Goal: Task Accomplishment & Management: Manage account settings

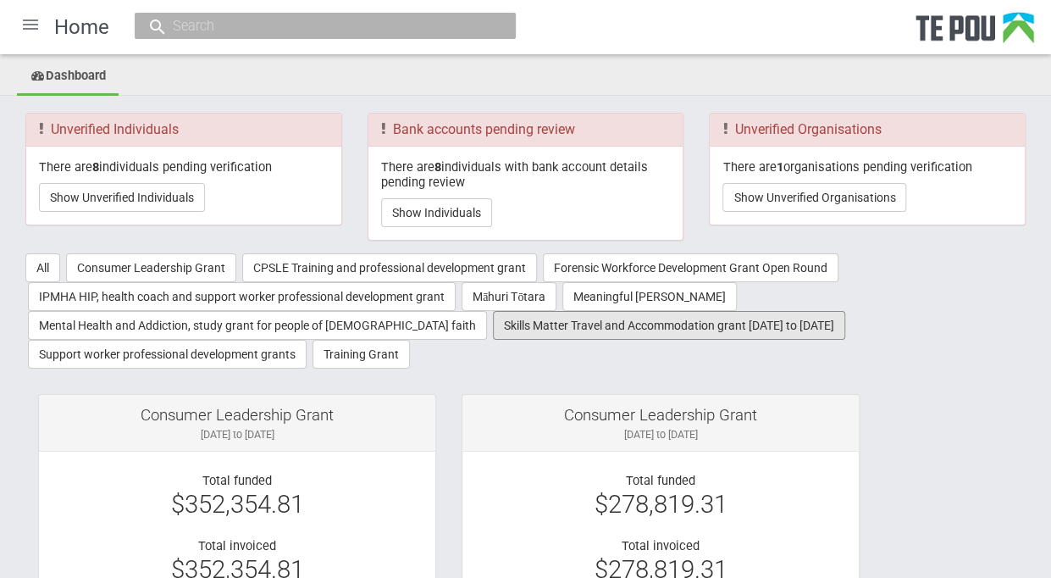
click at [506, 323] on button "Skills Matter Travel and Accommodation grant [DATE] to [DATE]" at bounding box center [669, 325] width 352 height 29
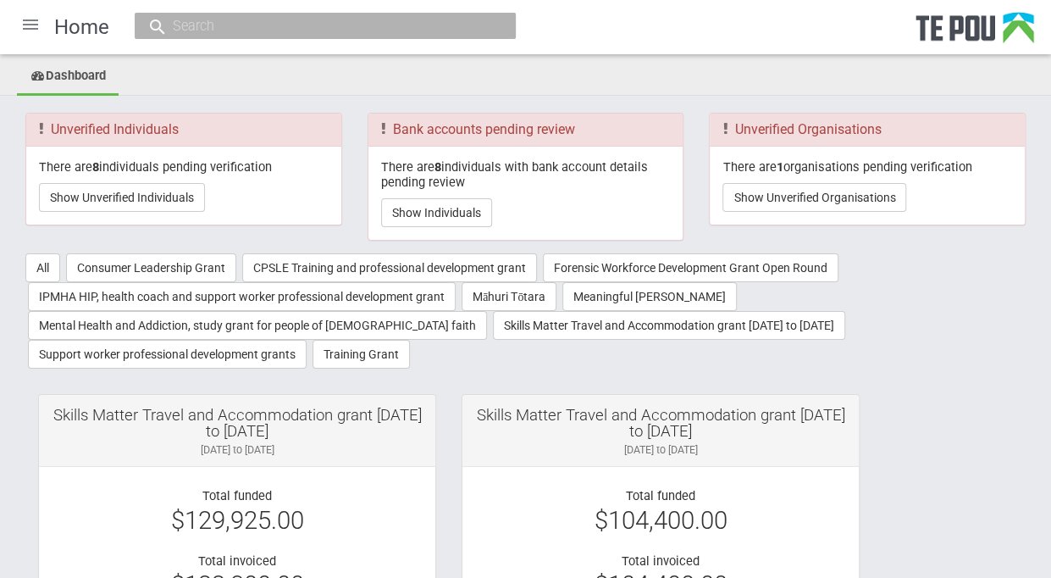
click at [29, 22] on div at bounding box center [30, 24] width 41 height 41
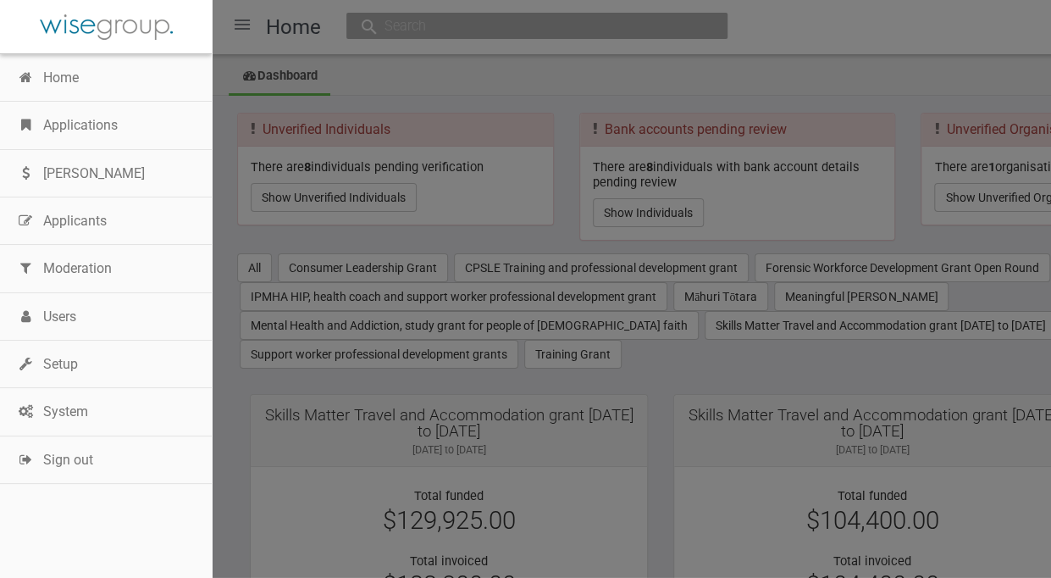
click at [73, 122] on link "Applications" at bounding box center [106, 125] width 212 height 47
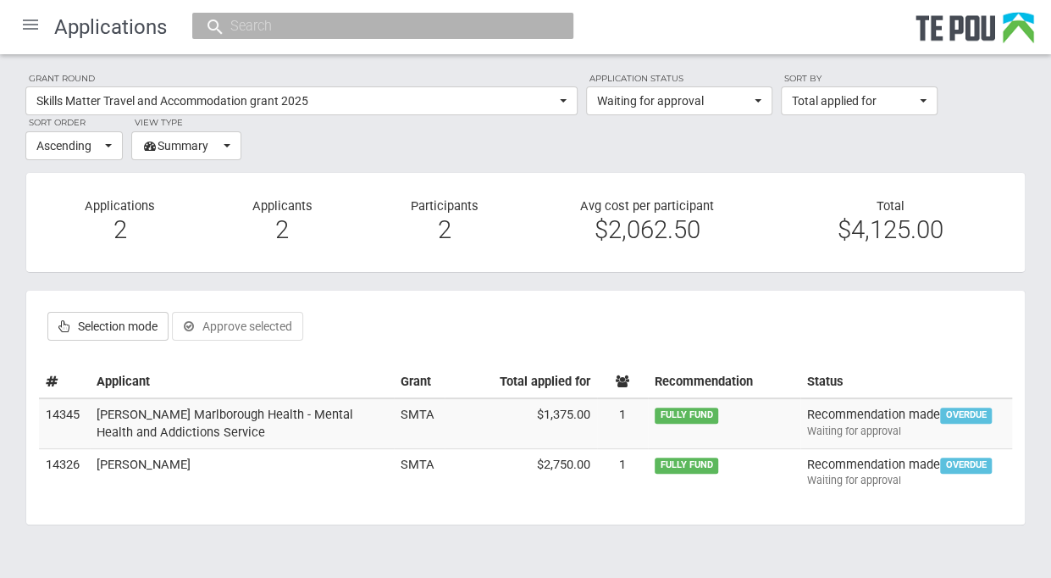
click at [151, 459] on td "[PERSON_NAME]" at bounding box center [242, 471] width 304 height 47
click at [125, 411] on td "Nelson Marlborough Health - Mental Health and Addictions Service" at bounding box center [242, 423] width 304 height 50
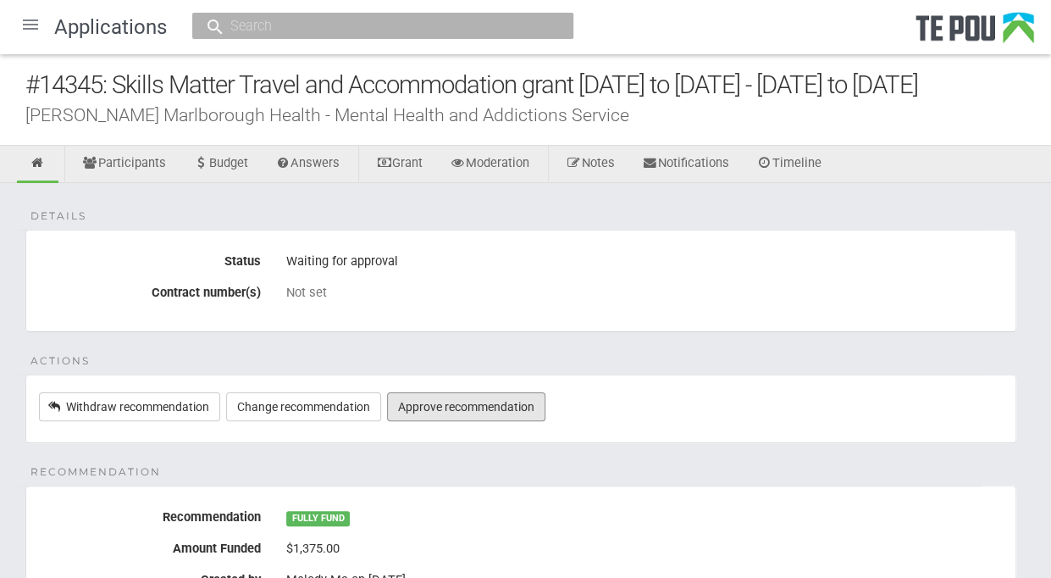
click at [430, 407] on link "Approve recommendation" at bounding box center [466, 406] width 158 height 29
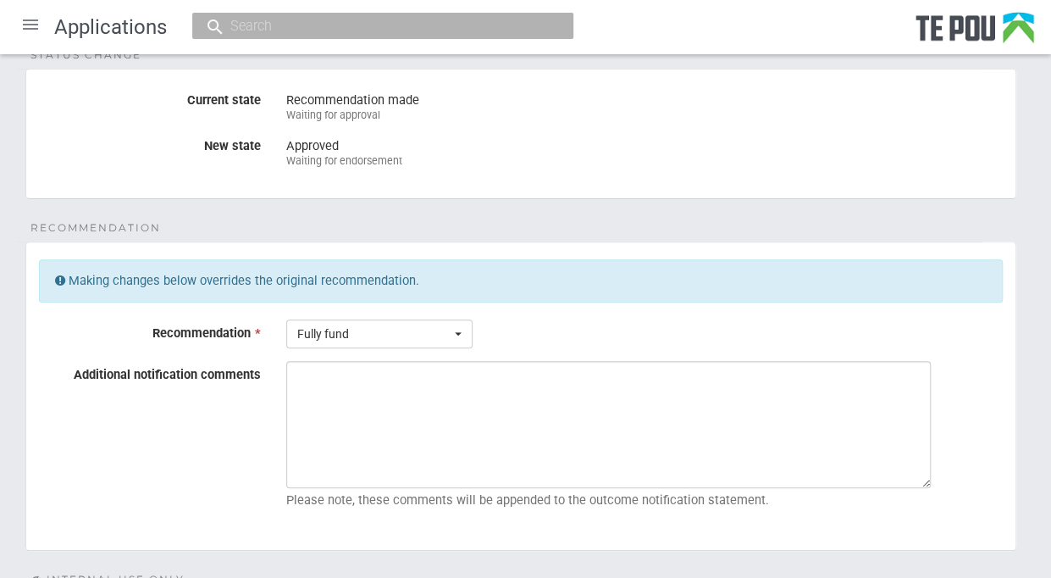
scroll to position [158, 0]
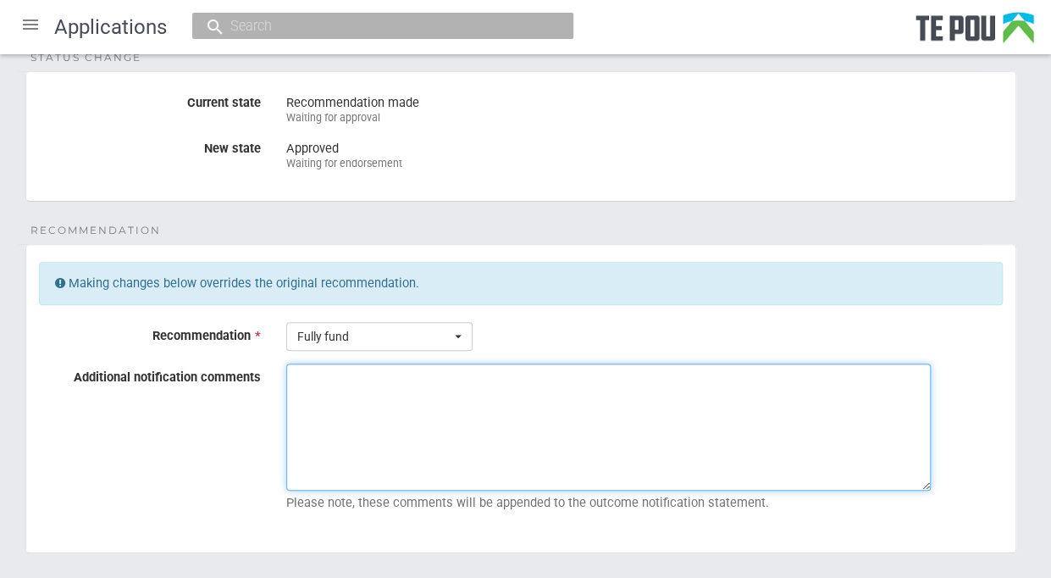
click at [313, 366] on textarea "Additional notification comments" at bounding box center [608, 426] width 644 height 127
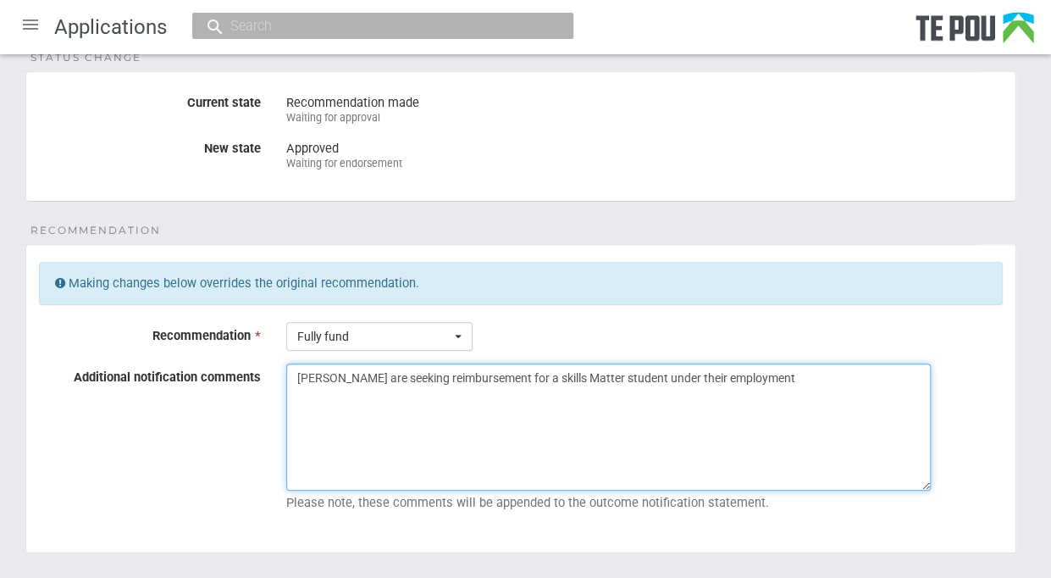
drag, startPoint x: 849, startPoint y: 382, endPoint x: 298, endPoint y: 373, distance: 551.3
click at [298, 373] on textarea "[PERSON_NAME] are seeking reimbursement for a skills Matter student under their…" at bounding box center [608, 426] width 644 height 127
click at [589, 436] on textarea "Nelson Marlborough are seeking reimbursement for a skills Matter student under …" at bounding box center [608, 426] width 644 height 127
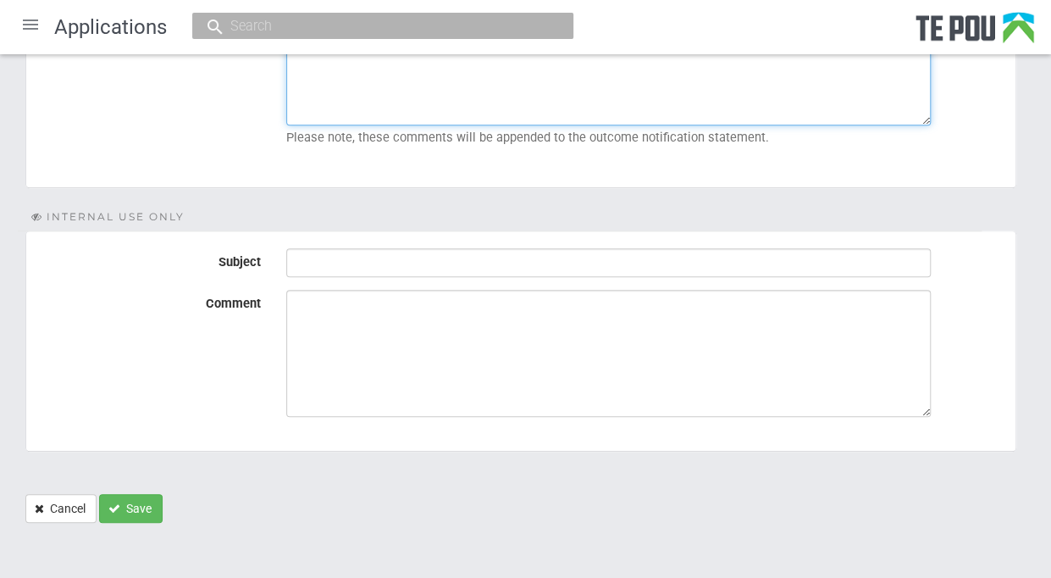
type textarea "Nelson Marlborough are seeking reimbursement for a skills Matter student under …"
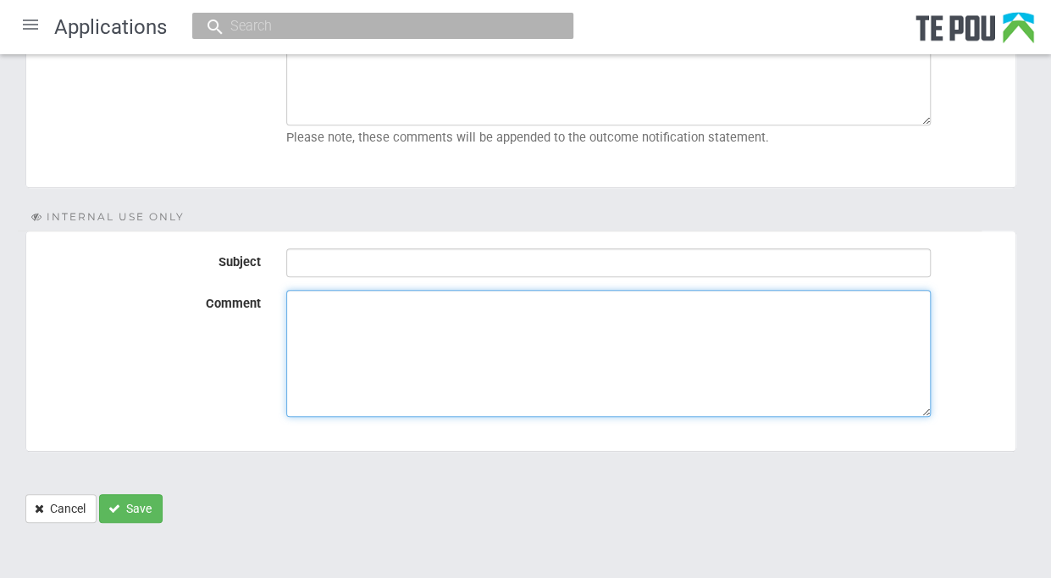
click at [321, 304] on textarea "Comment" at bounding box center [608, 353] width 644 height 127
paste textarea "Nelson Marlborough are seeking reimbursement for a skills Matter student under …"
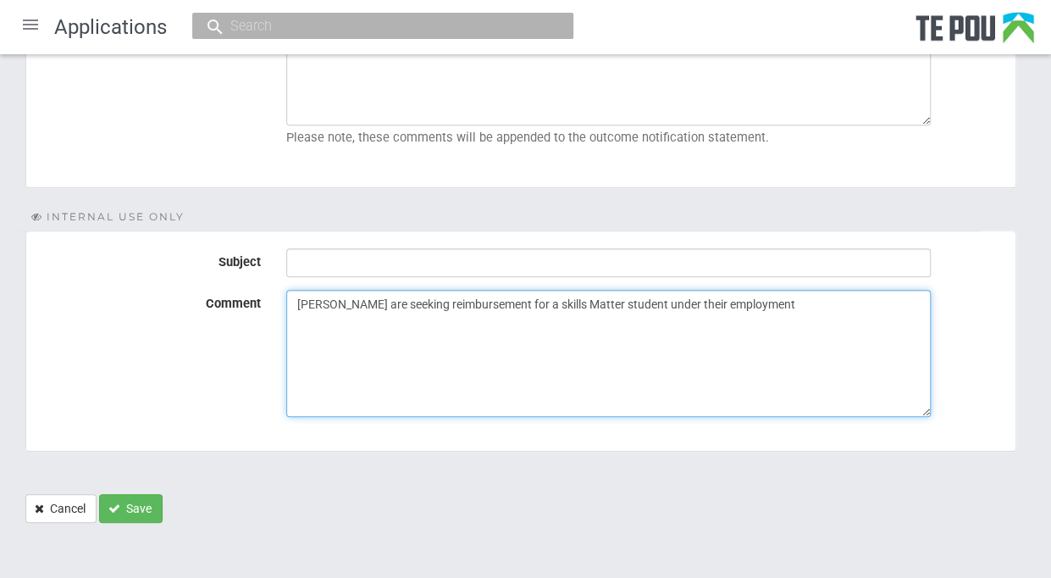
type textarea "Nelson Marlborough are seeking reimbursement for a skills Matter student under …"
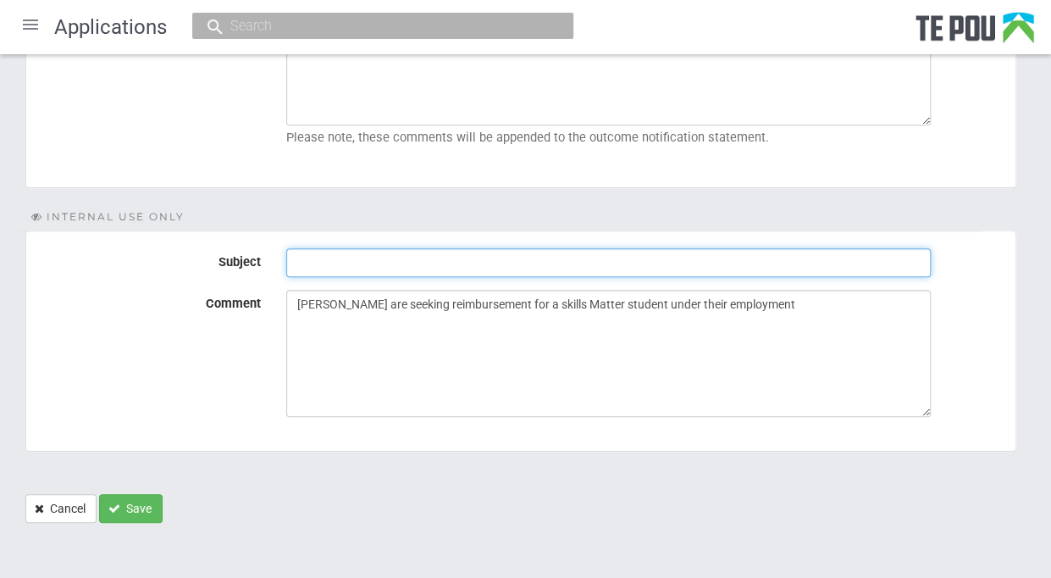
click at [330, 260] on input "Subject" at bounding box center [608, 262] width 644 height 29
type input "Ready for endorsement"
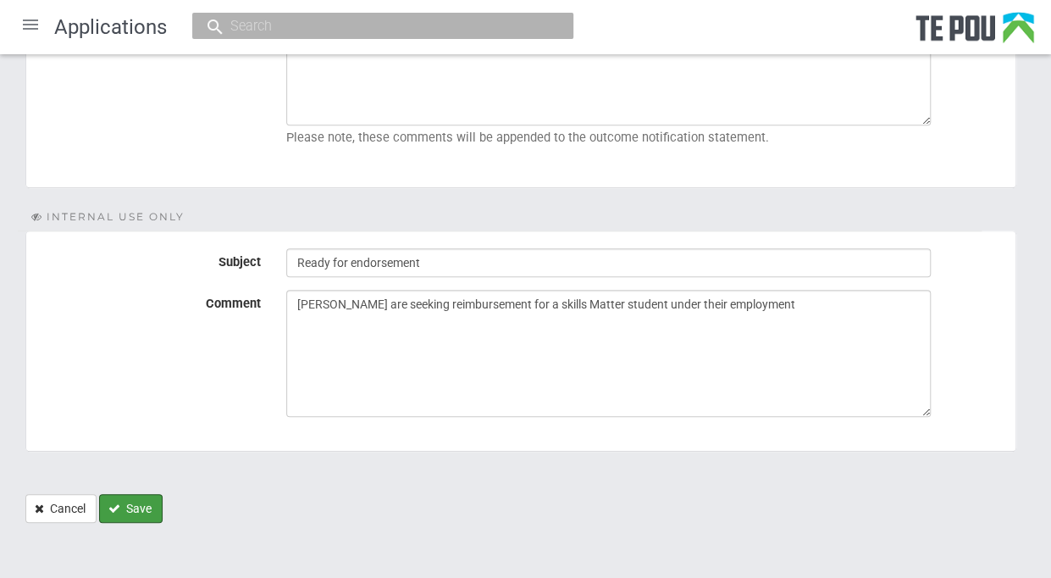
click at [130, 499] on button "Save" at bounding box center [131, 508] width 64 height 29
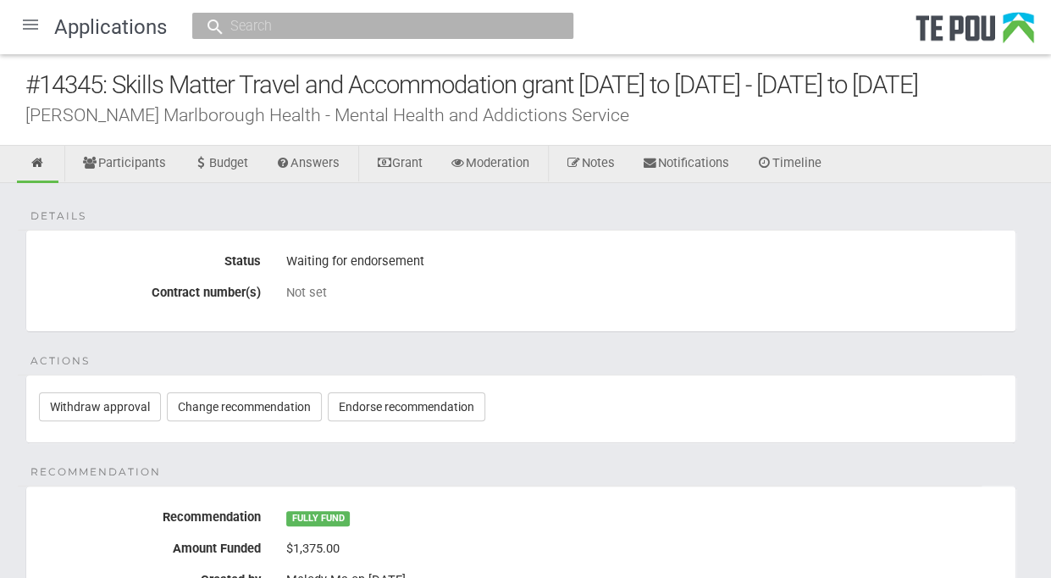
click at [25, 19] on div at bounding box center [30, 24] width 41 height 41
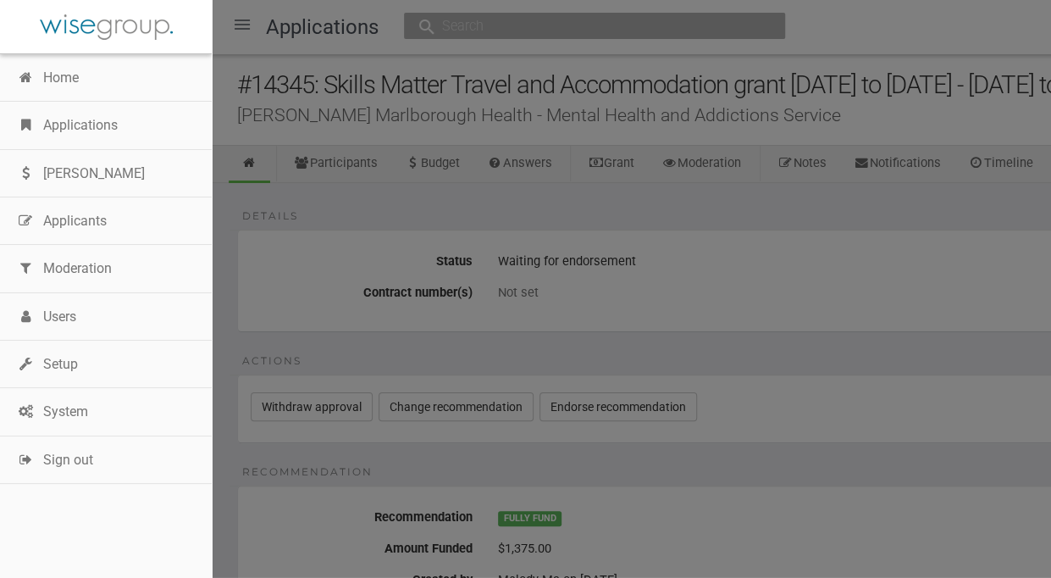
click at [80, 110] on link "Applications" at bounding box center [106, 125] width 212 height 47
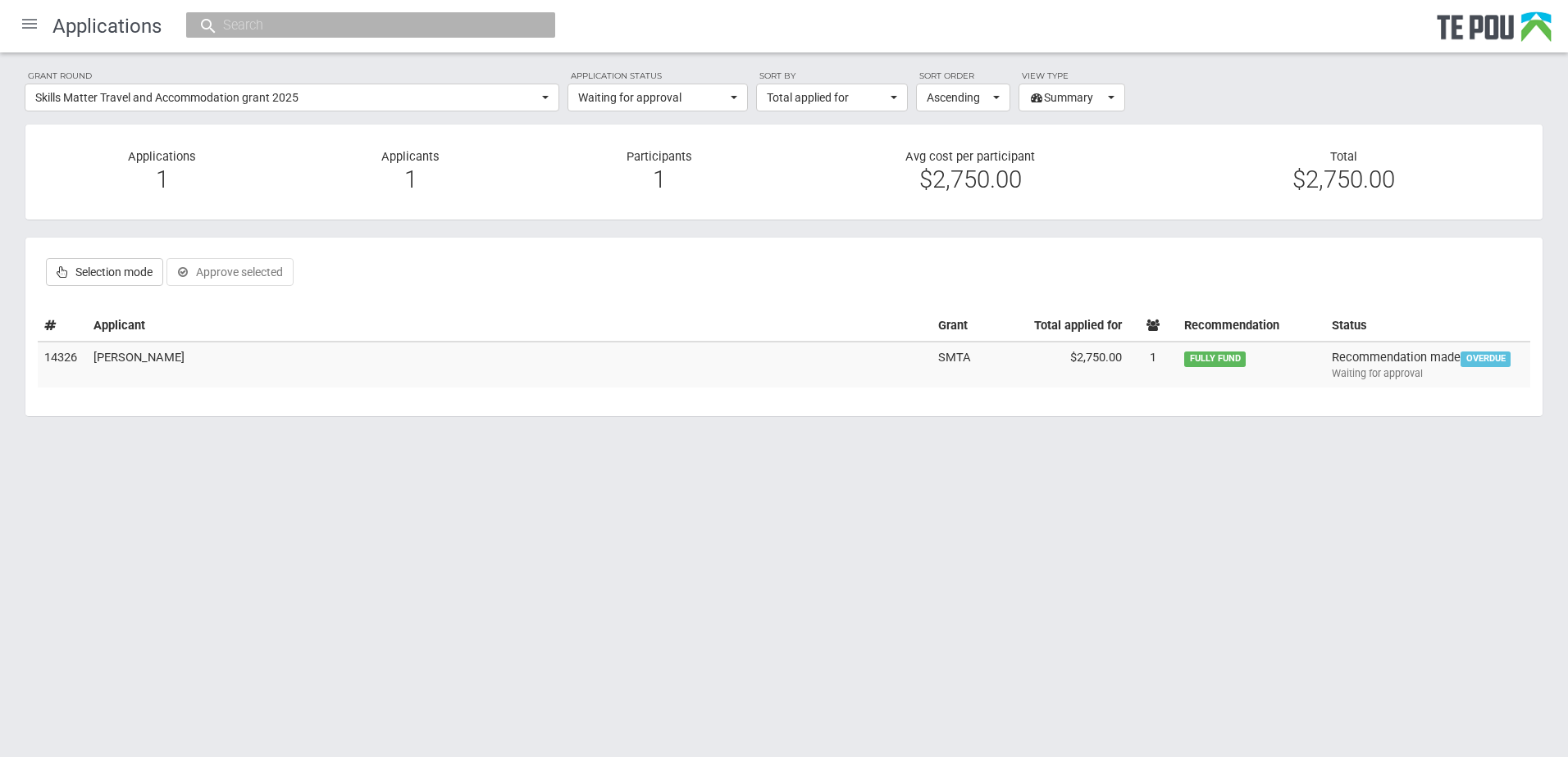
click at [180, 368] on td "[PERSON_NAME]" at bounding box center [509, 364] width 845 height 45
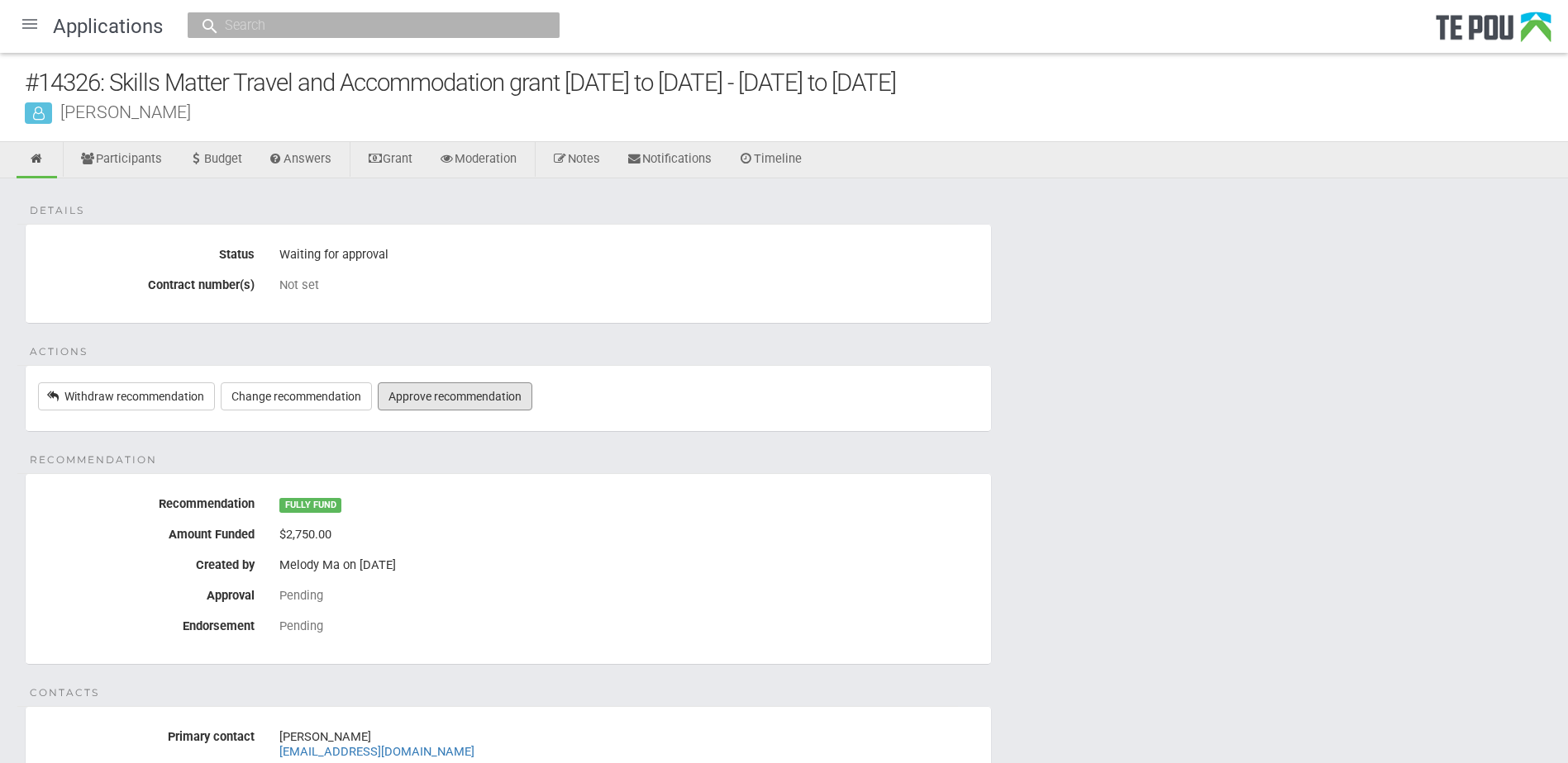
click at [444, 395] on link "Approve recommendation" at bounding box center [455, 396] width 154 height 28
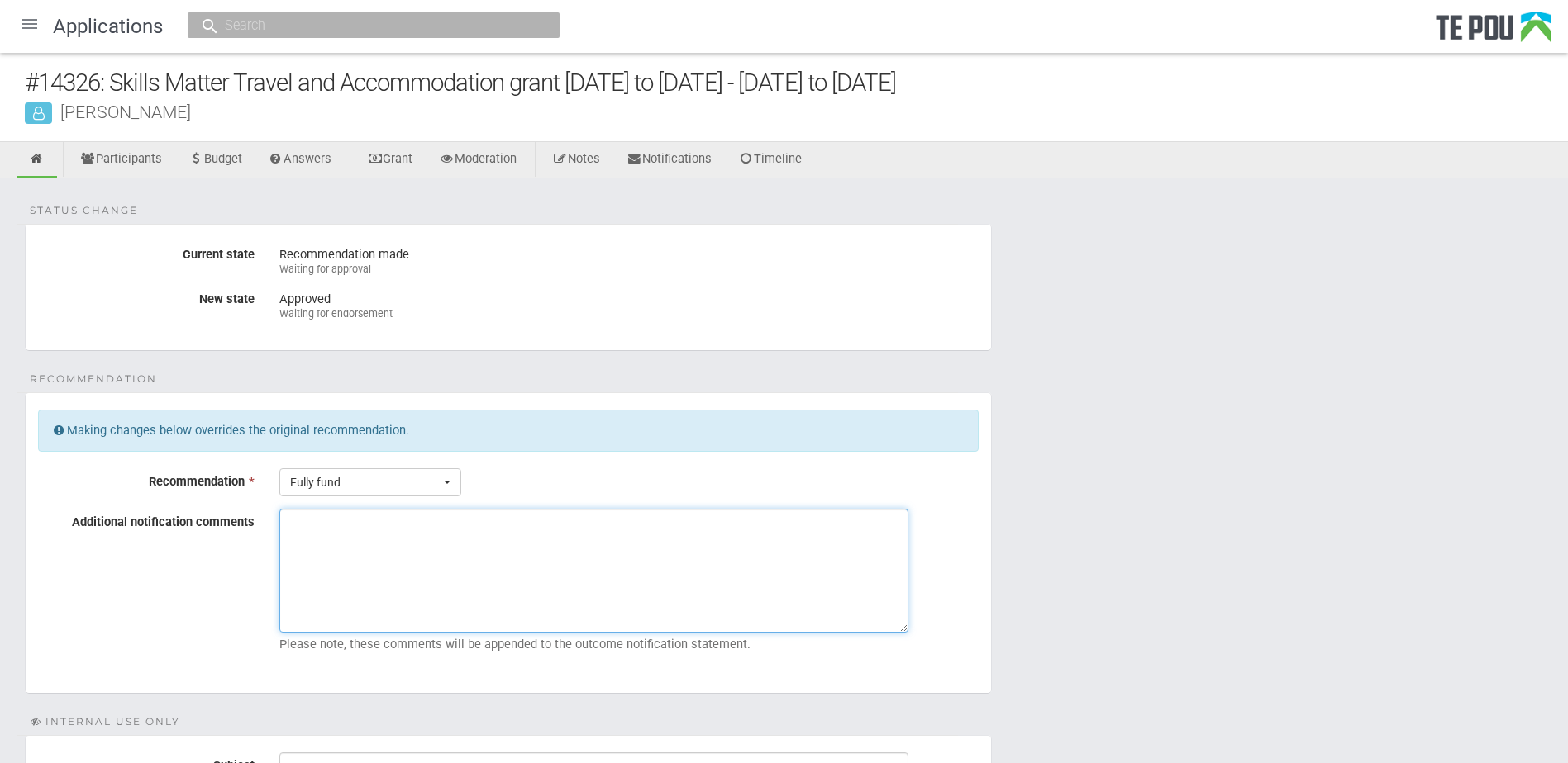
click at [321, 531] on textarea "Additional notification comments" at bounding box center [594, 571] width 629 height 124
drag, startPoint x: 499, startPoint y: 517, endPoint x: 244, endPoint y: 536, distance: 255.7
click at [244, 536] on div "Additional notification comments Victoria is a CBT Skills Matter student Please…" at bounding box center [508, 584] width 966 height 151
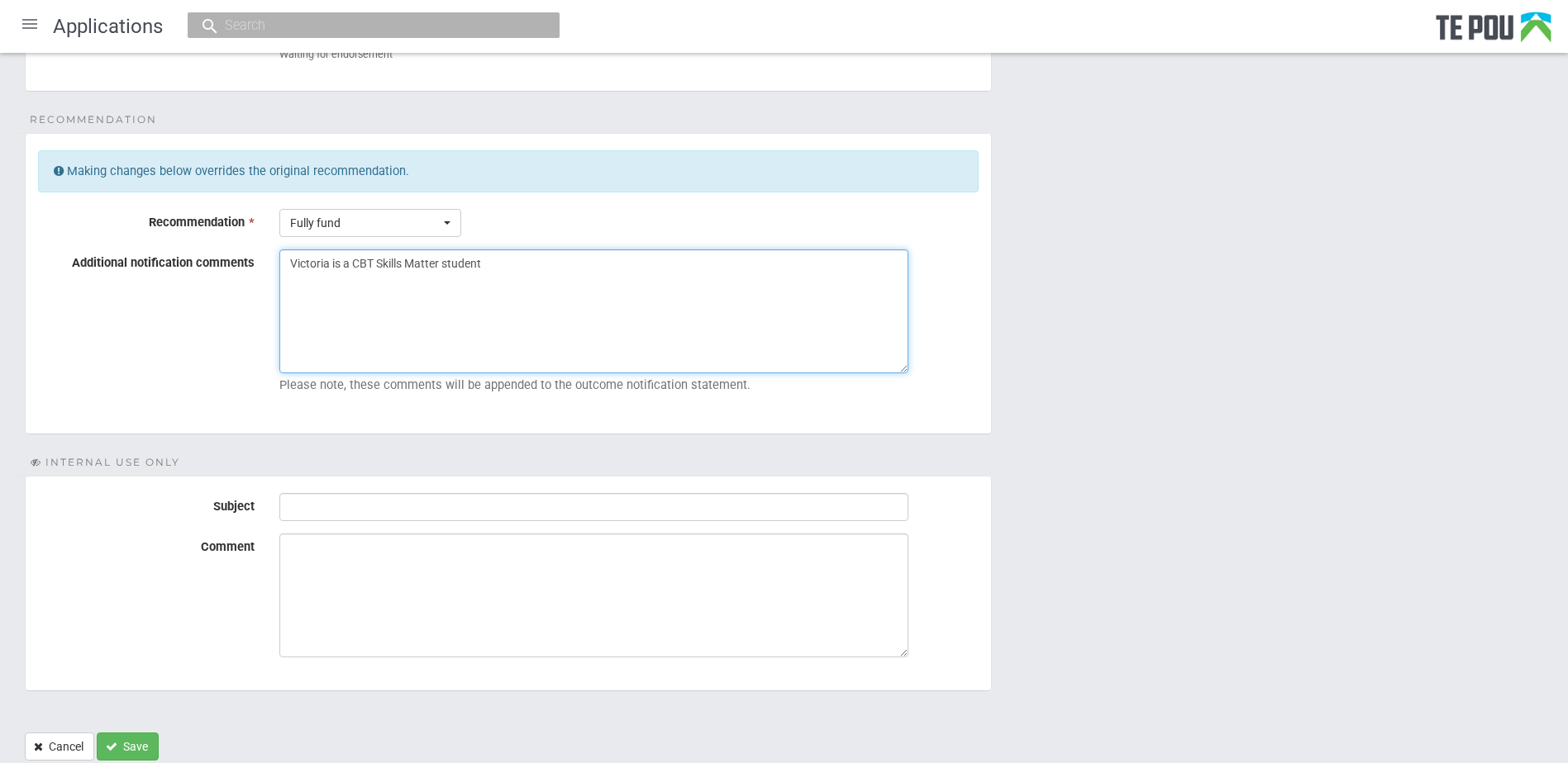
scroll to position [315, 0]
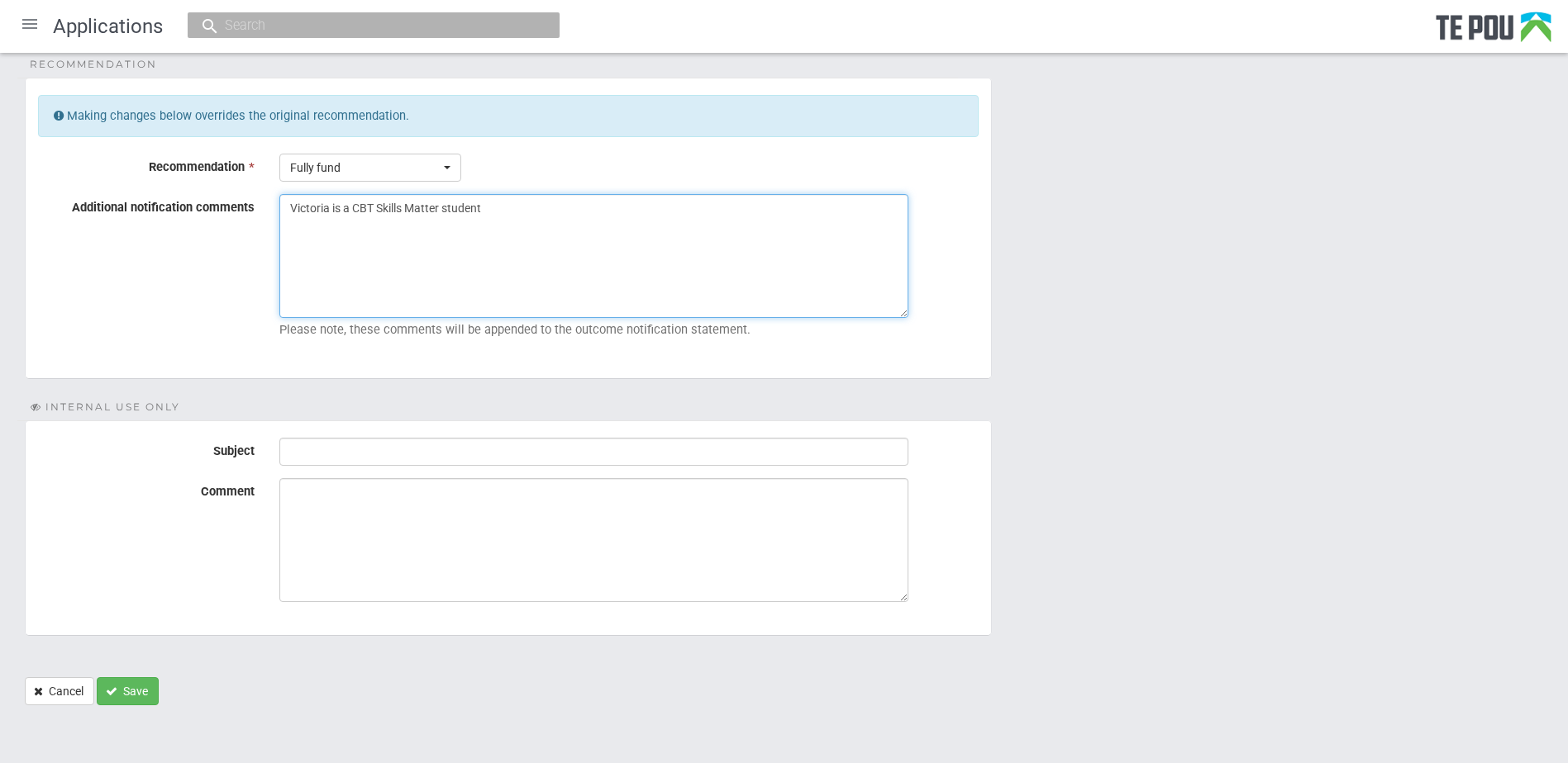
type textarea "Victoria is a CBT Skills Matter student"
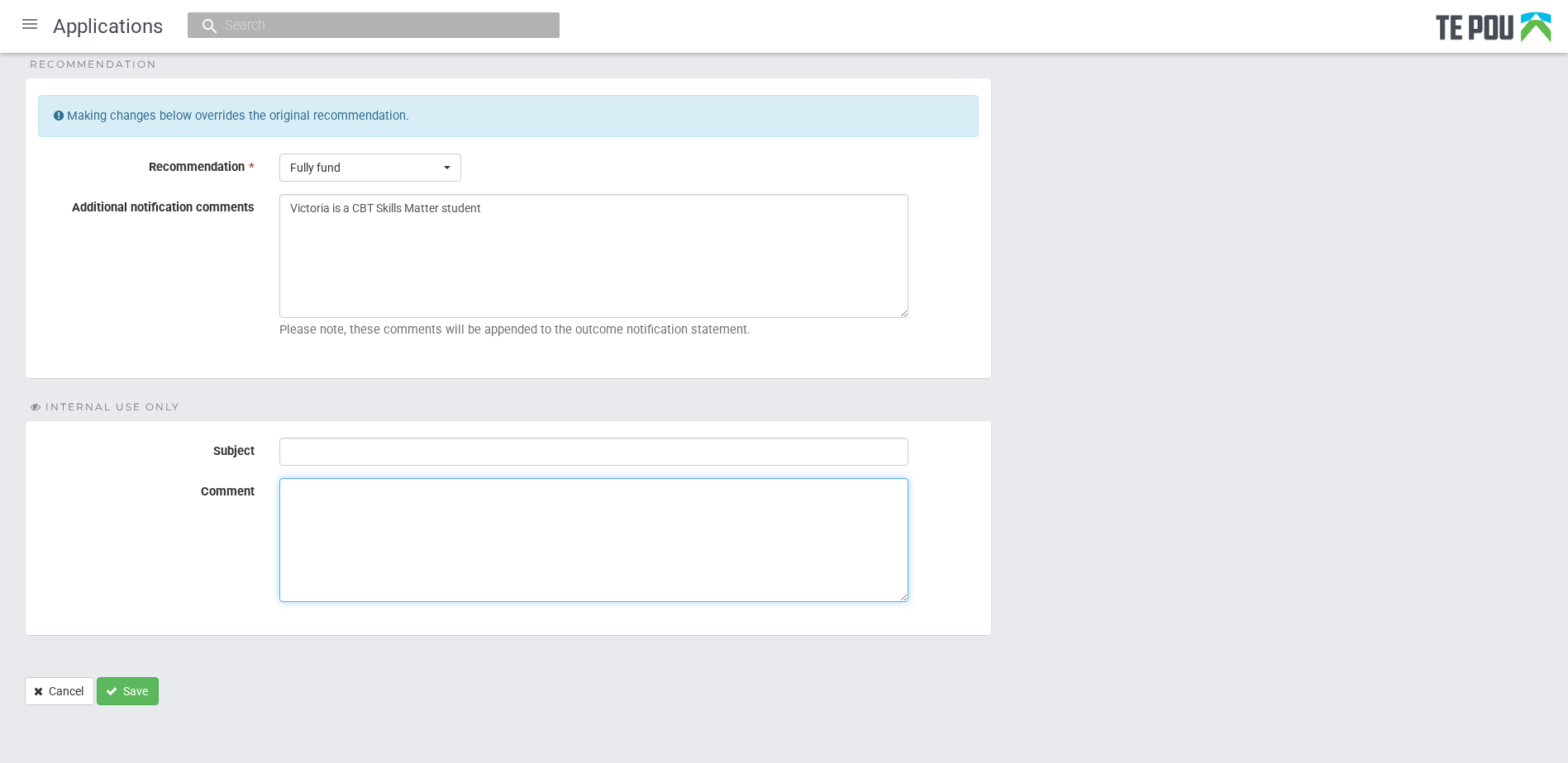
click at [358, 500] on textarea "Comment" at bounding box center [594, 540] width 629 height 124
paste textarea "Victoria is a CBT Skills Matter student"
type textarea "Victoria is a CBT Skills Matter student"
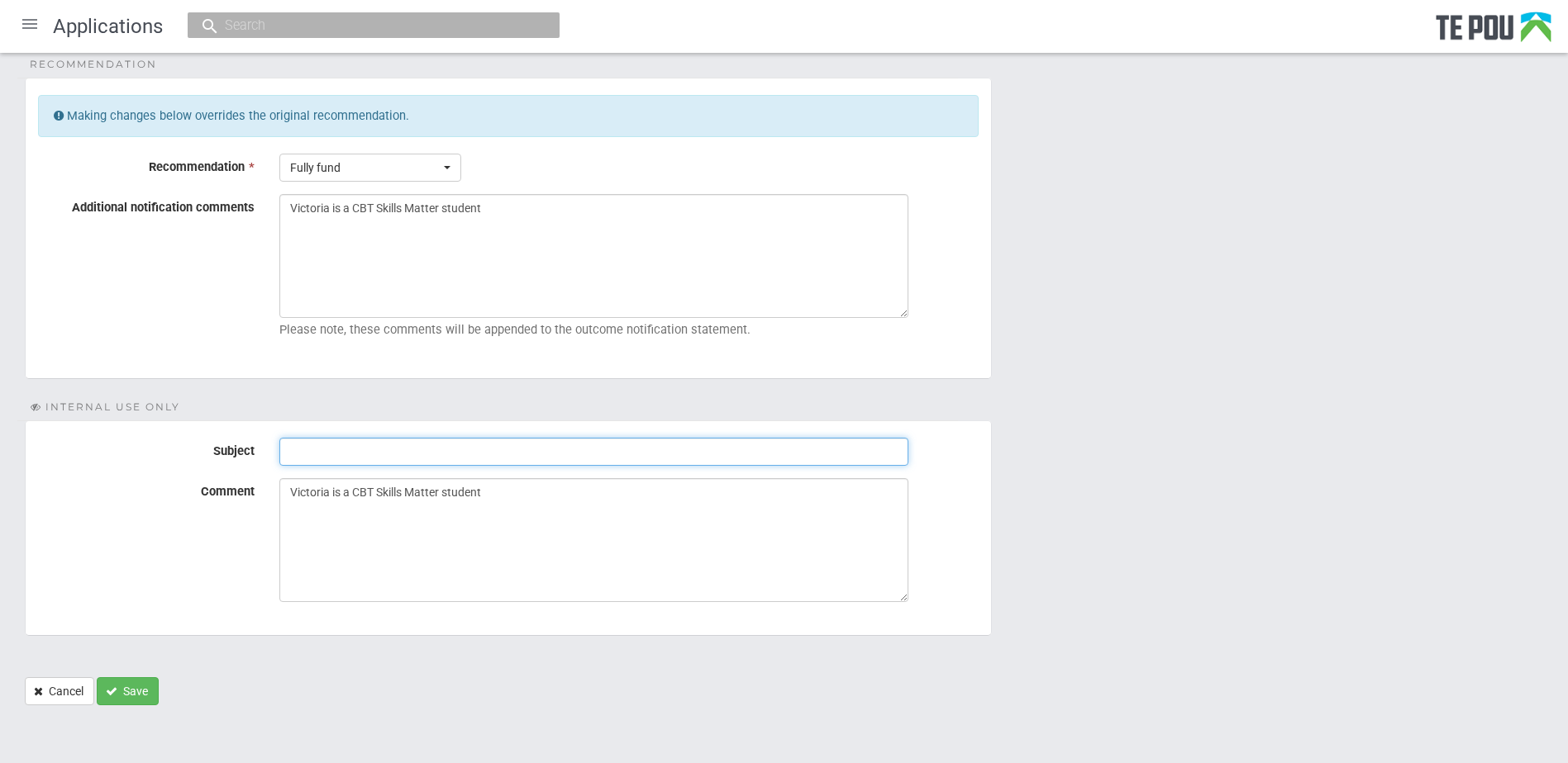
click at [332, 454] on input "Subject" at bounding box center [594, 452] width 629 height 28
type input "Ready for endorsement"
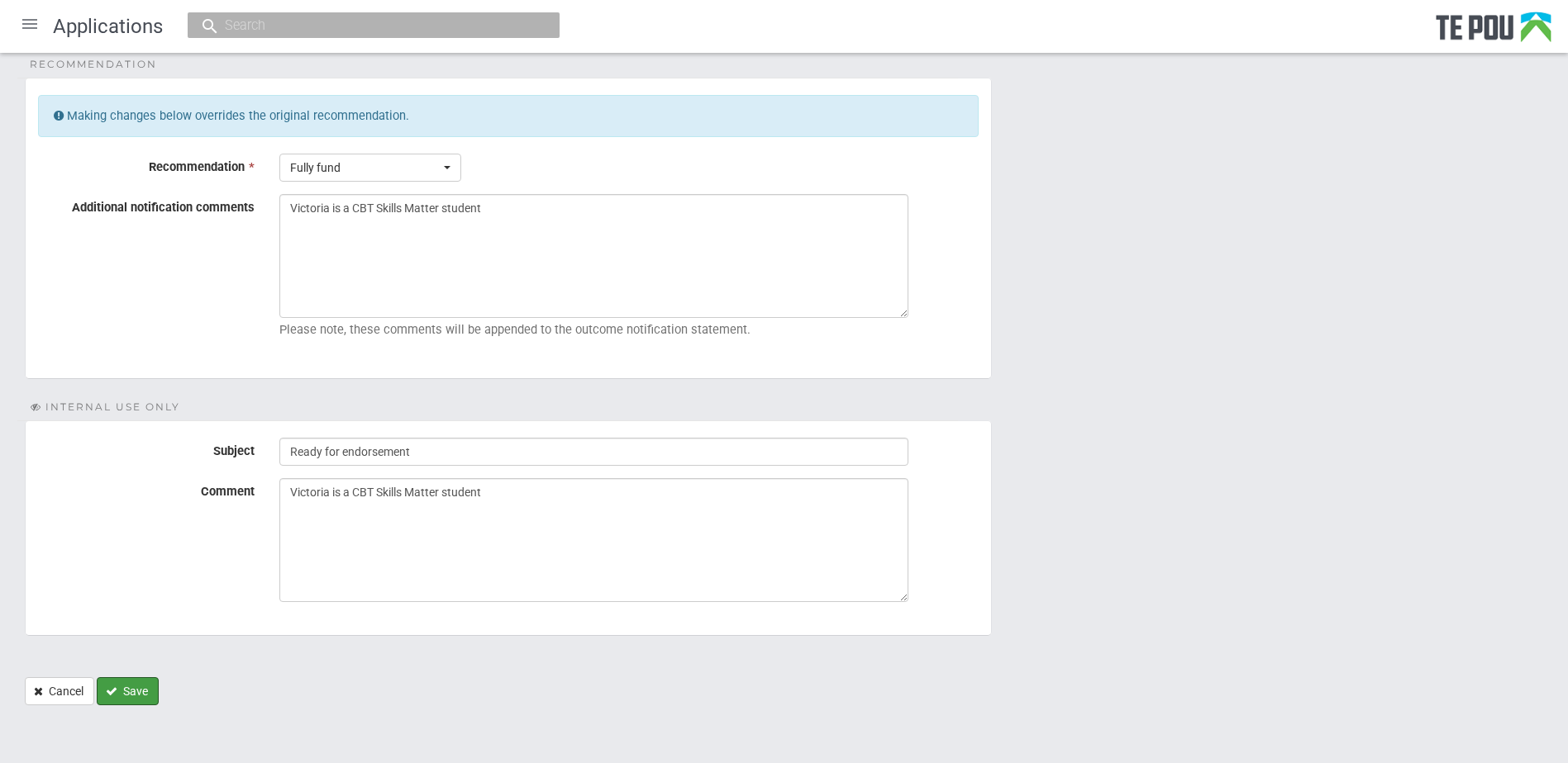
click at [121, 693] on button "Save" at bounding box center [128, 691] width 62 height 28
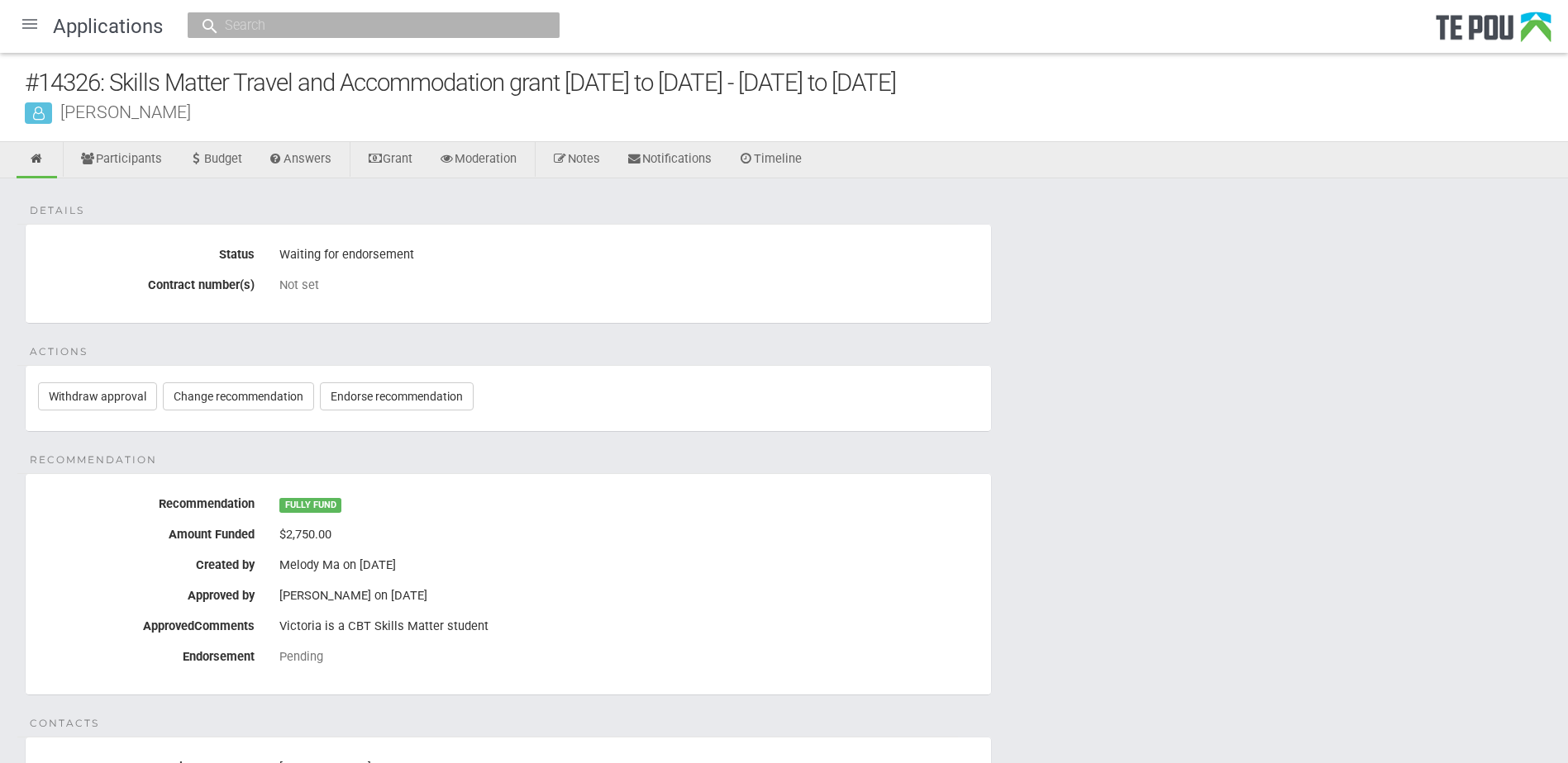
click at [24, 21] on div at bounding box center [29, 23] width 40 height 40
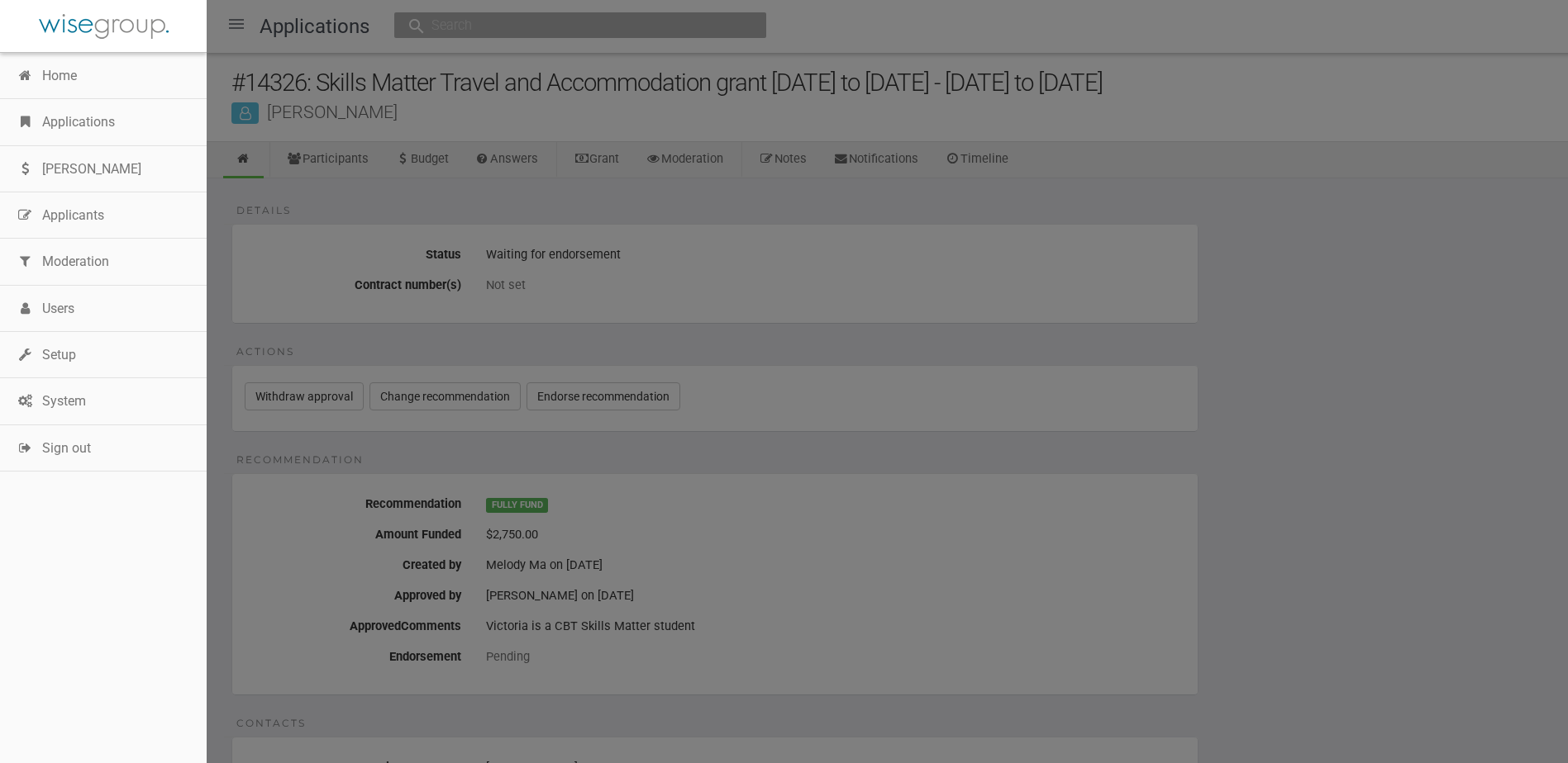
click at [83, 123] on link "Applications" at bounding box center [103, 122] width 207 height 46
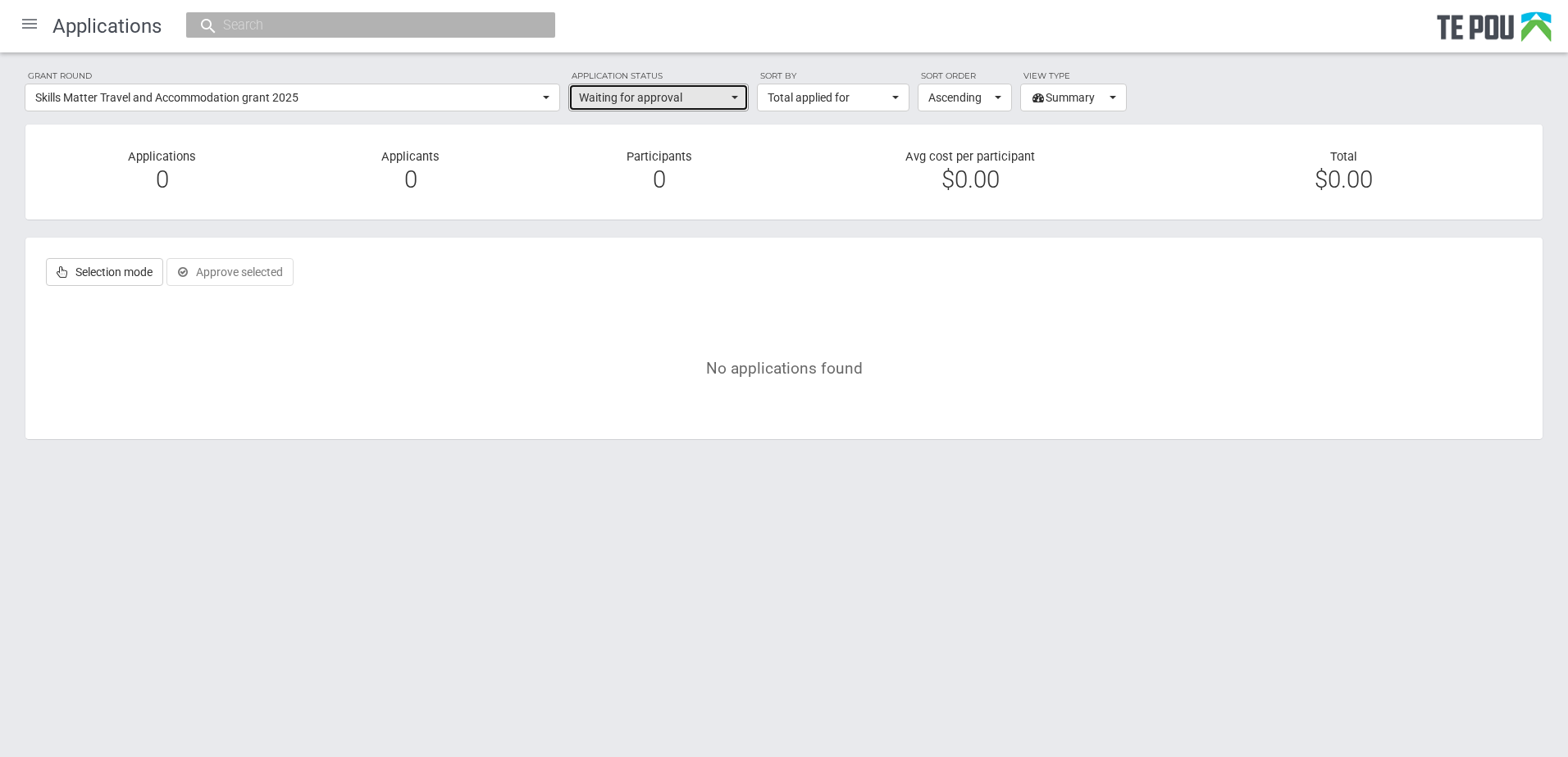
click at [737, 97] on span "button" at bounding box center [734, 97] width 7 height 3
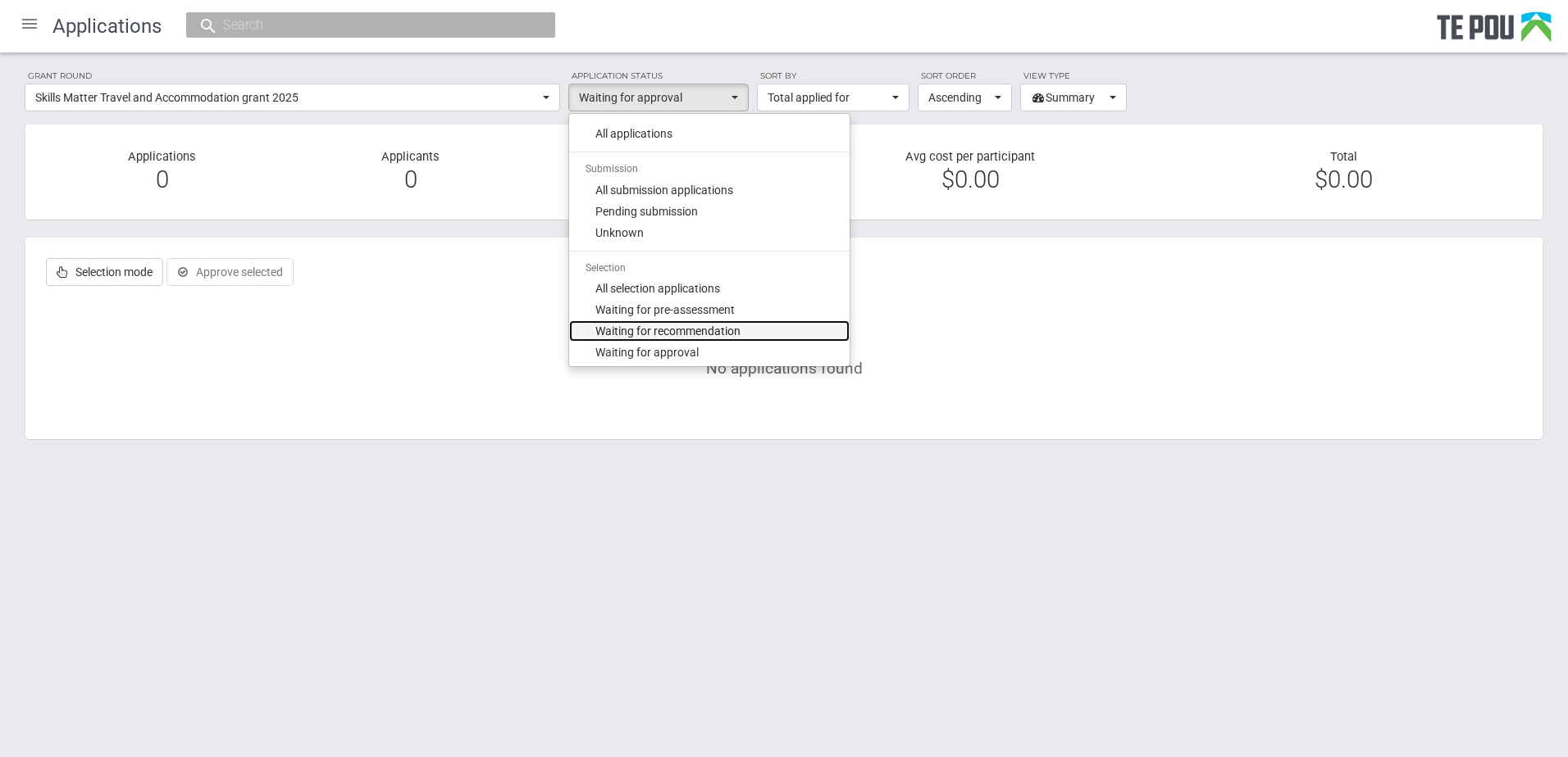
click at [693, 323] on span "Waiting for recommendation" at bounding box center [668, 331] width 145 height 16
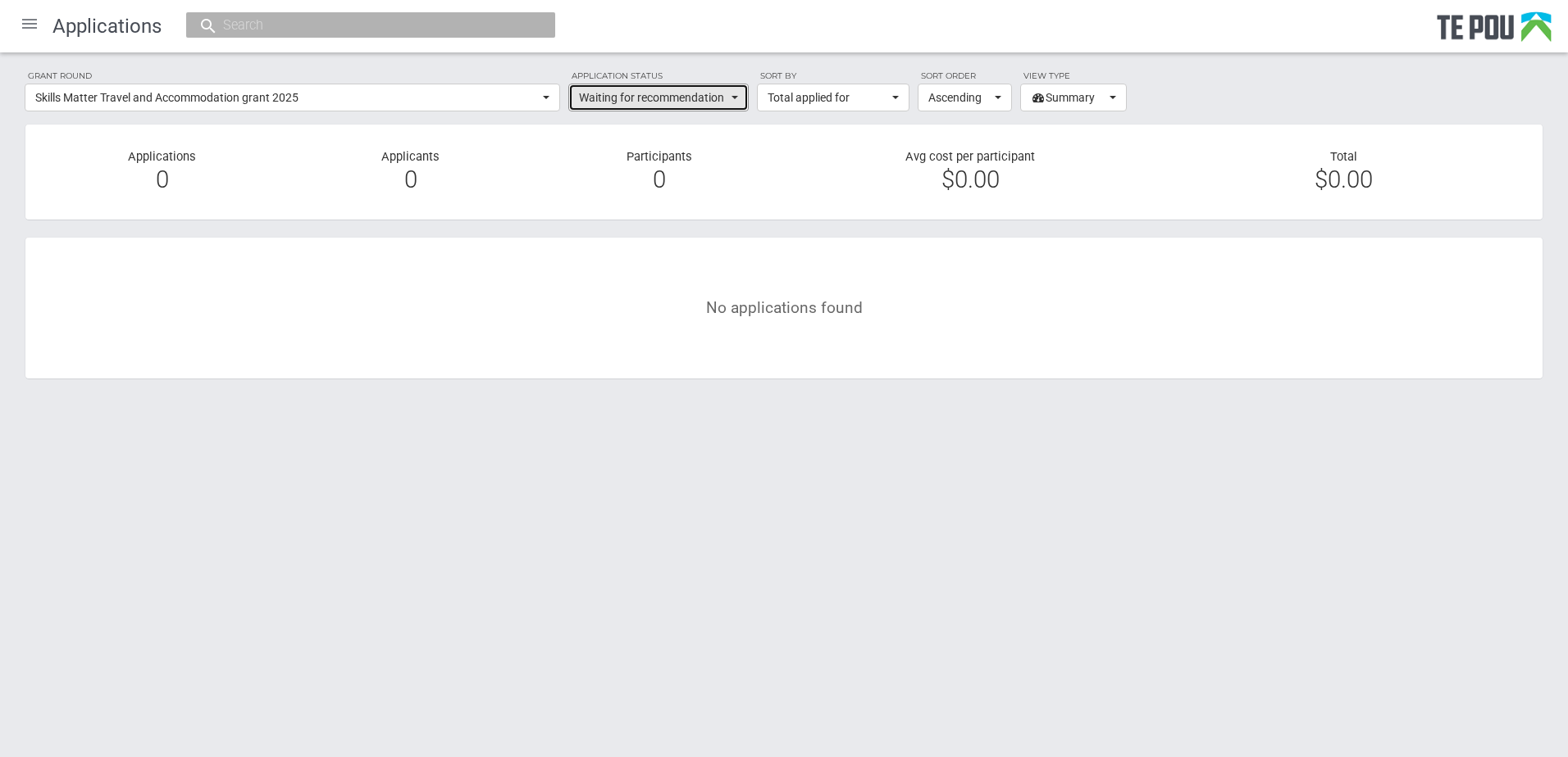
click at [732, 96] on span "button" at bounding box center [734, 97] width 7 height 3
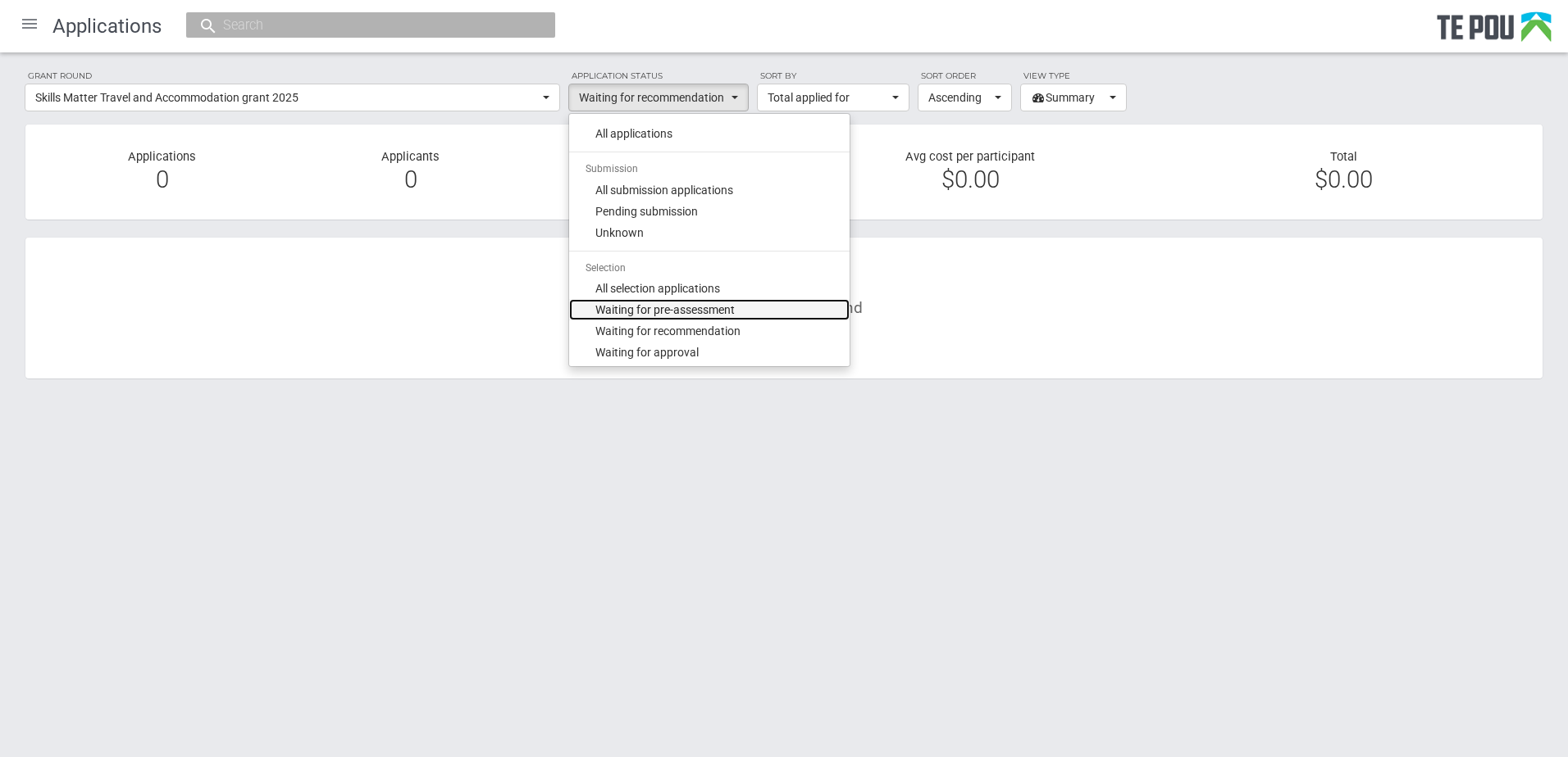
click at [702, 311] on span "Waiting for pre-assessment" at bounding box center [665, 310] width 139 height 16
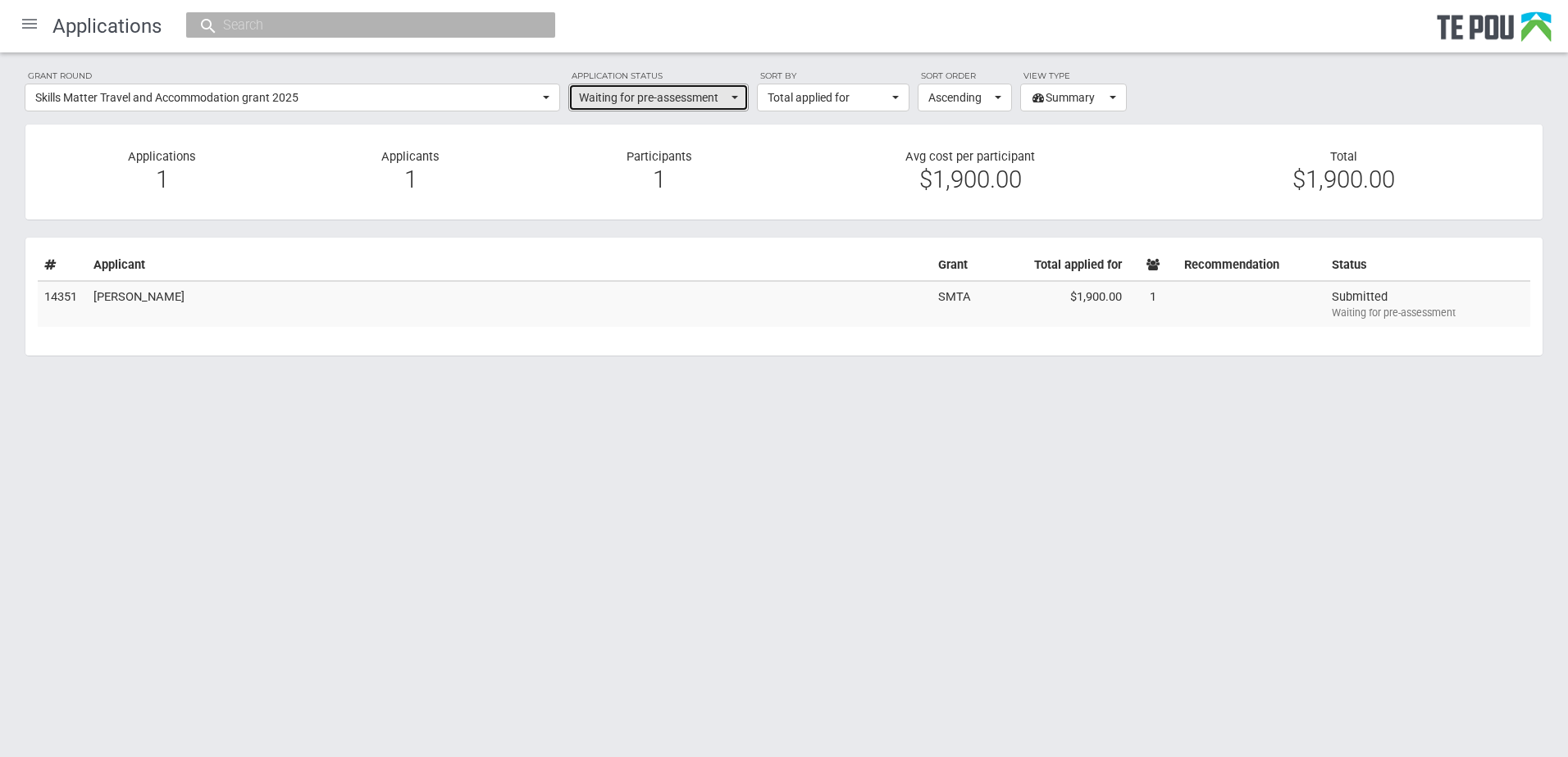
click at [730, 97] on button "Waiting for pre-assessment" at bounding box center [659, 97] width 180 height 28
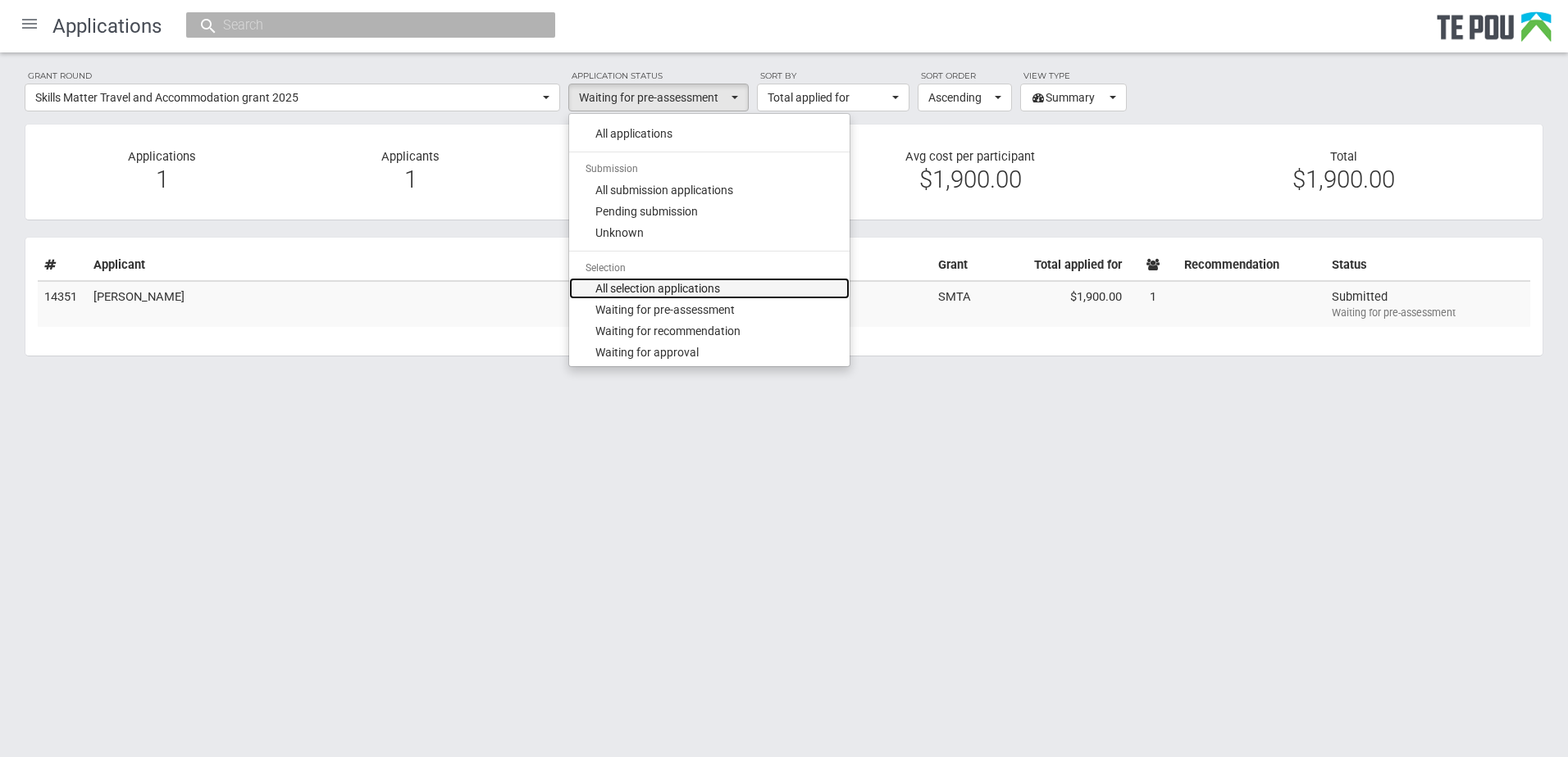
click at [662, 282] on span "All selection applications" at bounding box center [658, 288] width 125 height 16
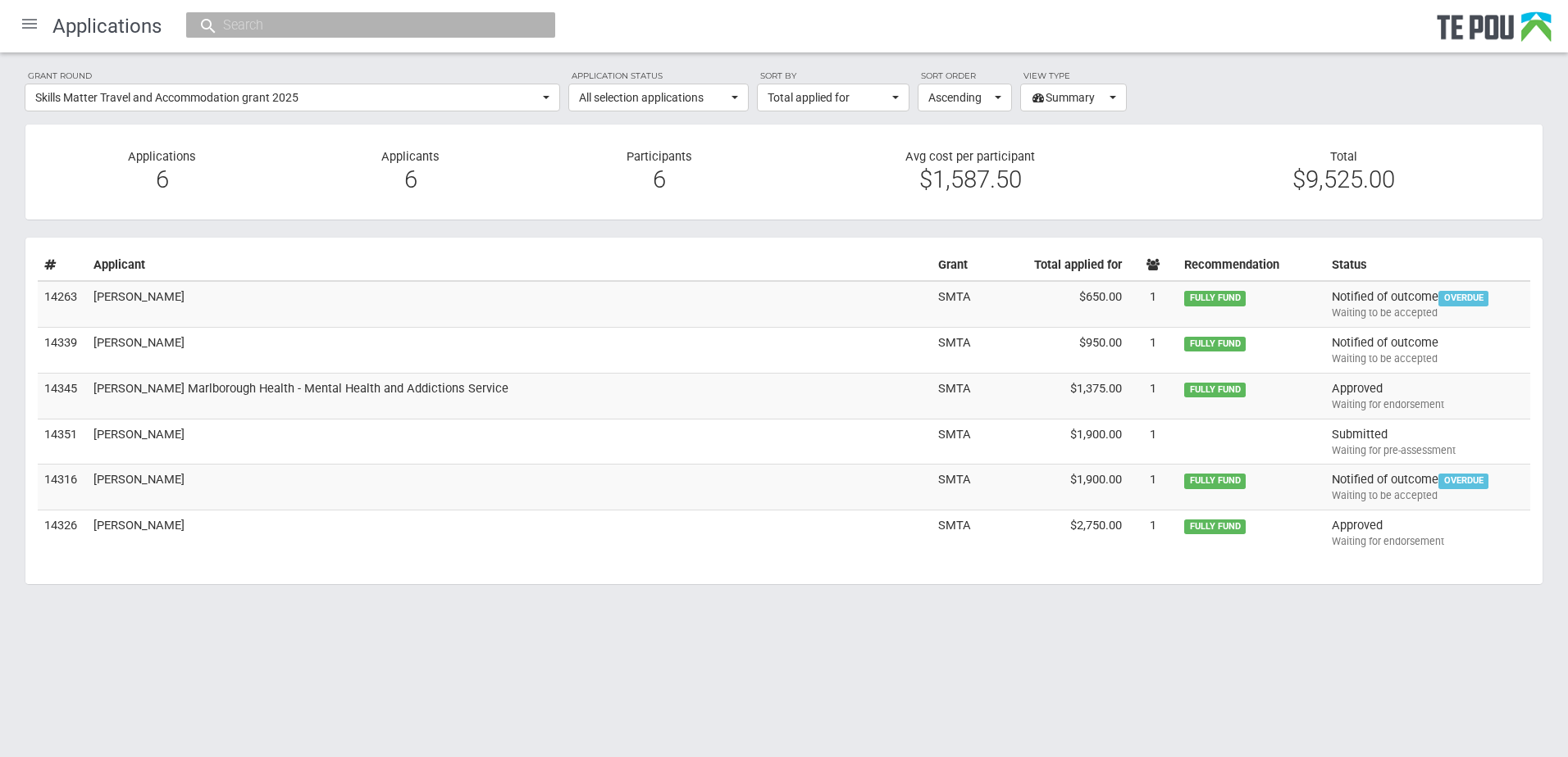
drag, startPoint x: 662, startPoint y: 282, endPoint x: 629, endPoint y: 564, distance: 283.9
click at [629, 564] on section "Selection mode Approve selected Endorse selected Notify selected Send outcome r…" at bounding box center [784, 411] width 1519 height 348
drag, startPoint x: 629, startPoint y: 564, endPoint x: 624, endPoint y: 579, distance: 15.8
click at [624, 579] on section "Selection mode Approve selected Endorse selected Notify selected Send outcome r…" at bounding box center [784, 411] width 1519 height 348
click at [531, 651] on body "Home Applications Grant rounds Applicants Organisations Individuals Moderation …" at bounding box center [784, 329] width 1568 height 659
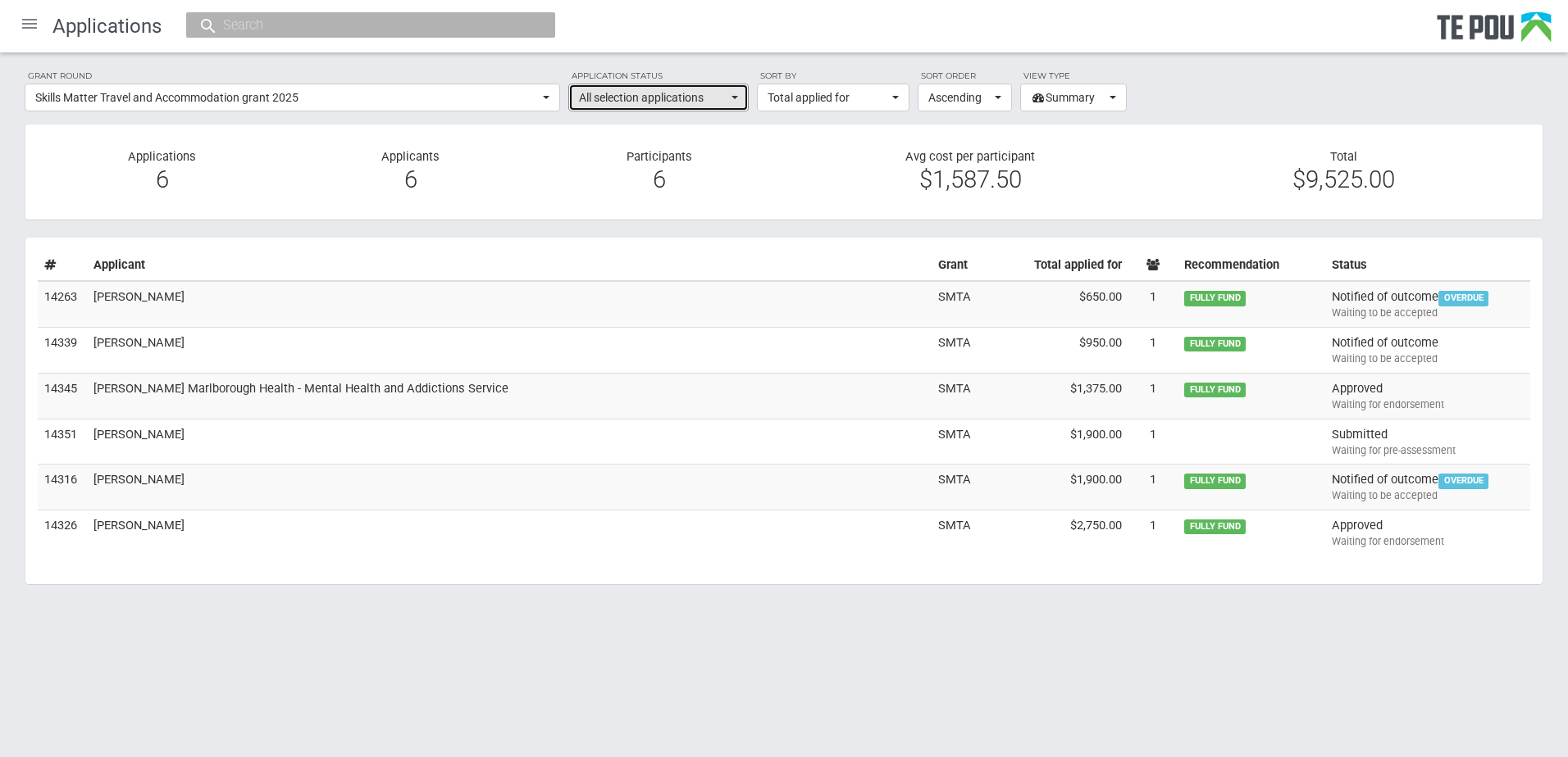
click at [738, 94] on button "All selection applications" at bounding box center [659, 97] width 180 height 28
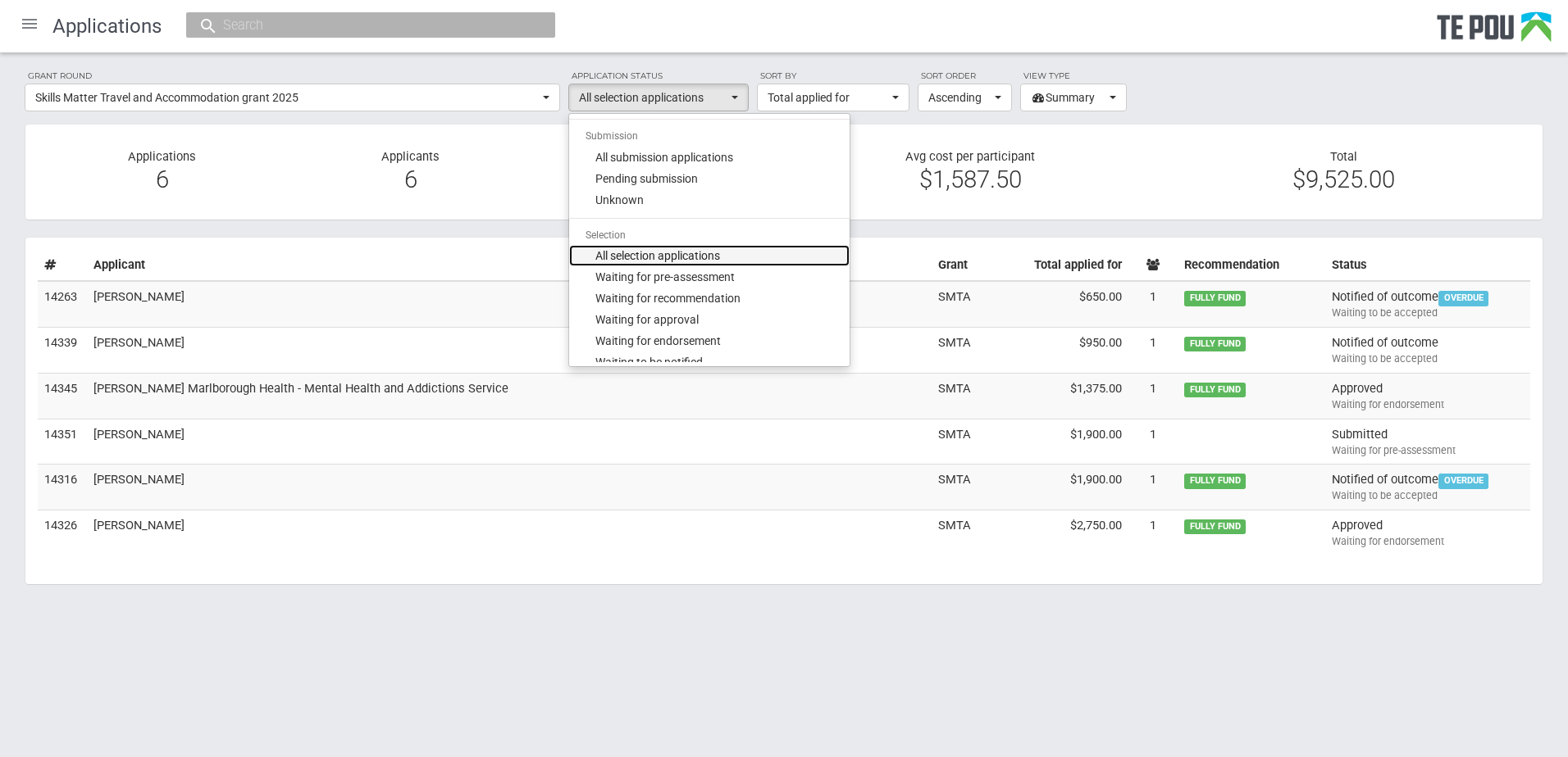
scroll to position [79, 0]
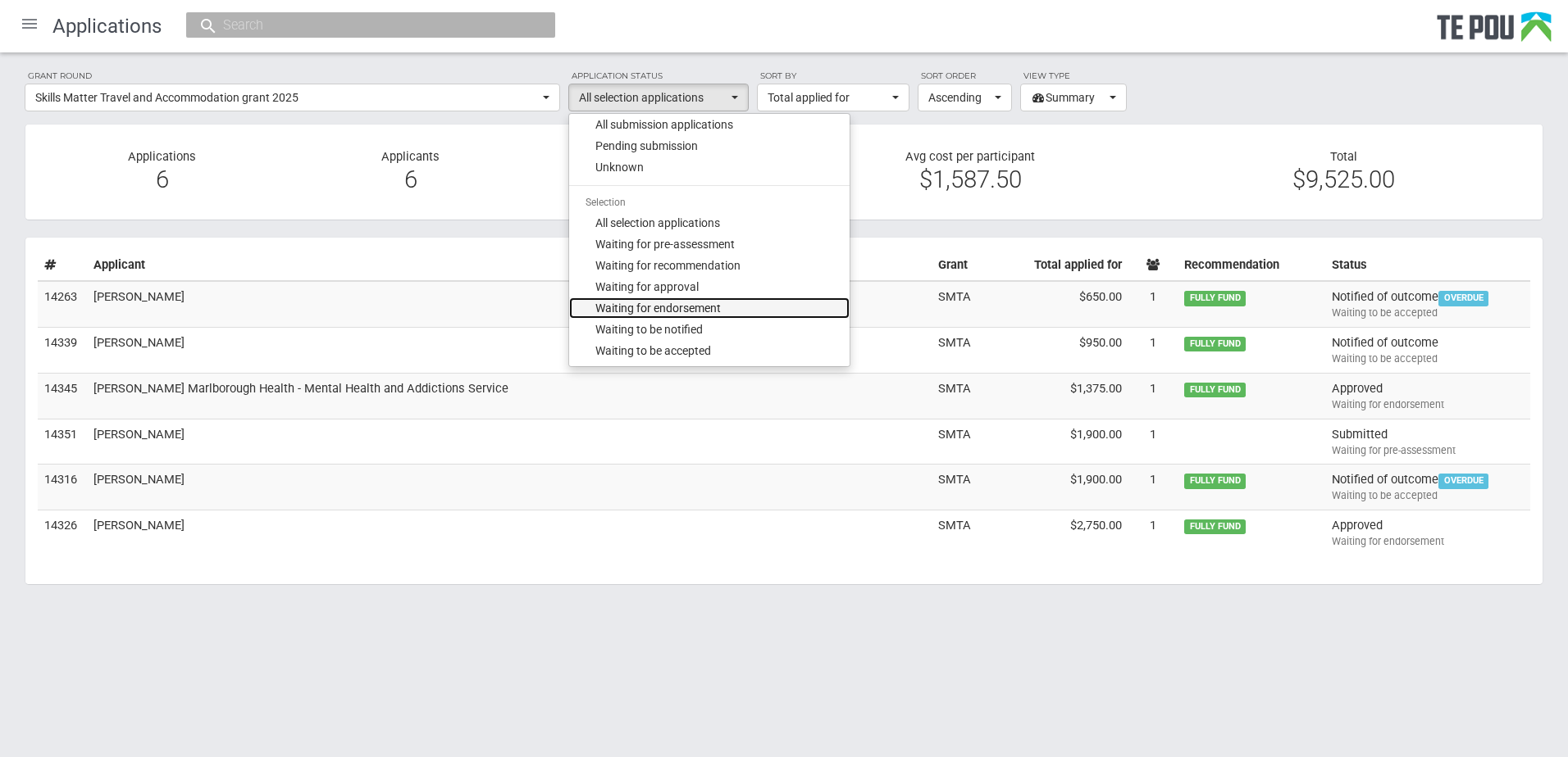
click at [701, 308] on span "Waiting for endorsement" at bounding box center [659, 308] width 126 height 16
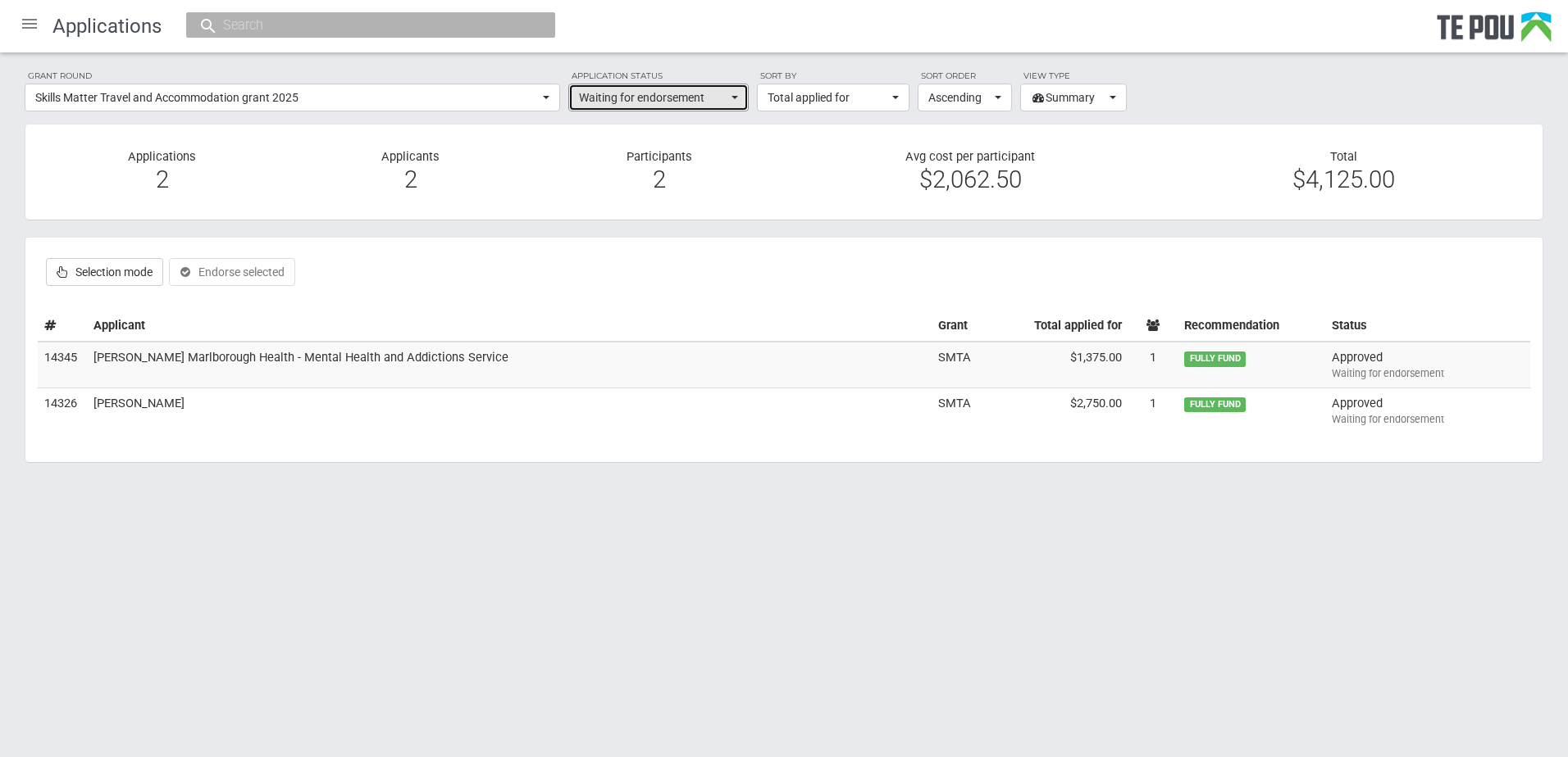
click at [737, 97] on span "button" at bounding box center [734, 97] width 7 height 3
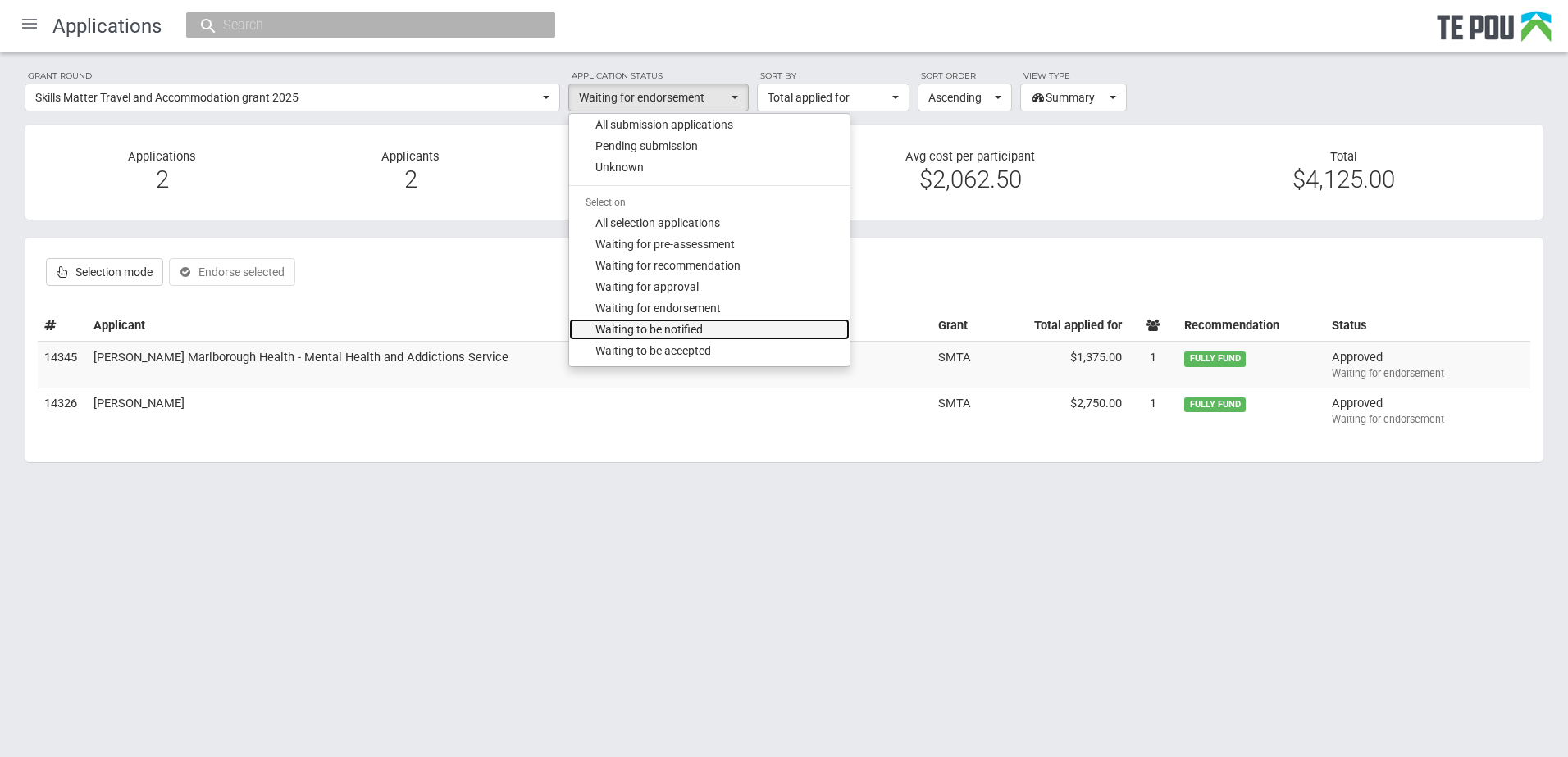
click at [686, 327] on span "Waiting to be notified" at bounding box center [649, 329] width 108 height 16
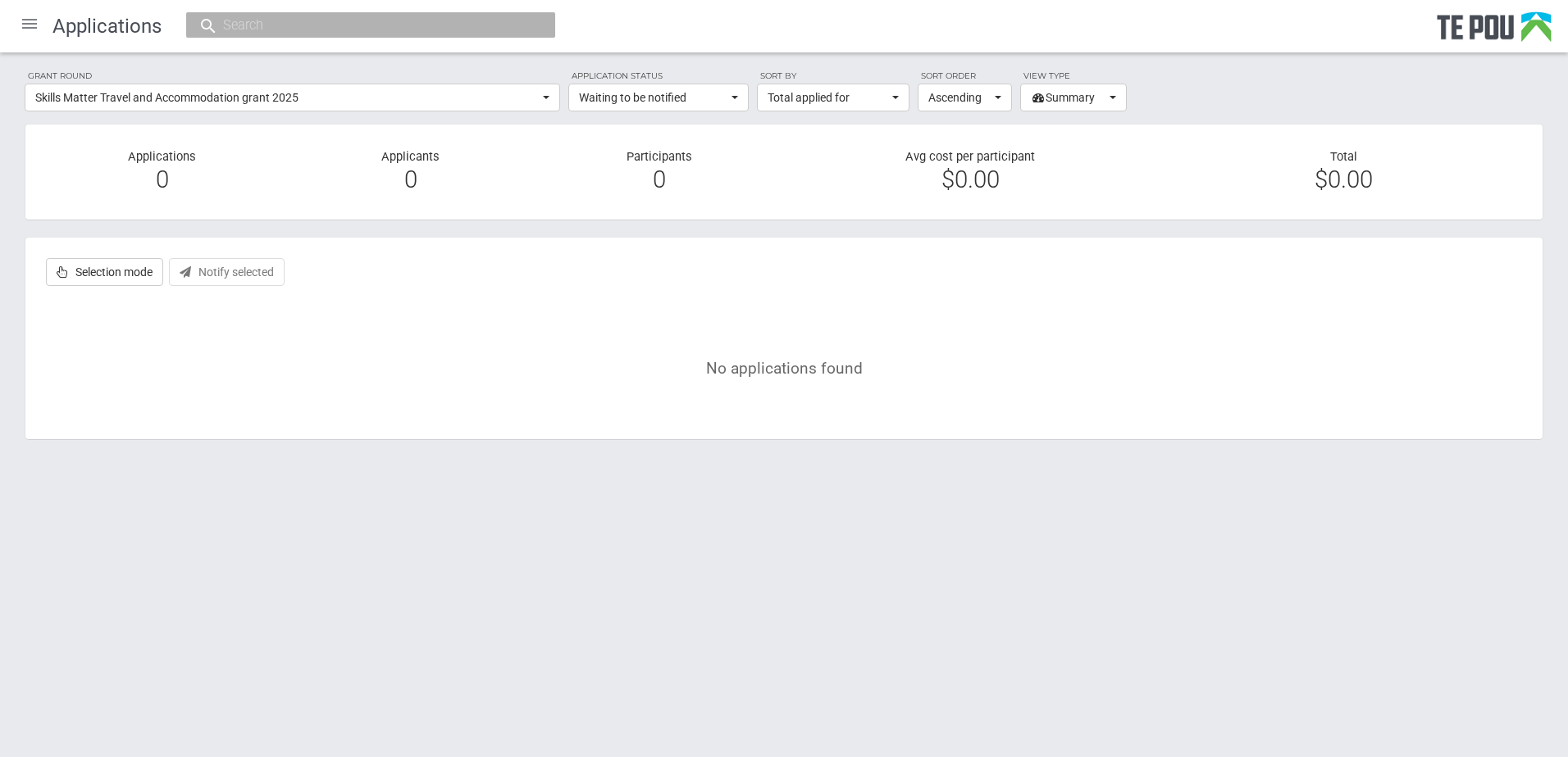
click at [686, 327] on div "No applications found" at bounding box center [784, 368] width 1492 height 115
click at [736, 103] on button "Waiting to be notified" at bounding box center [659, 97] width 180 height 28
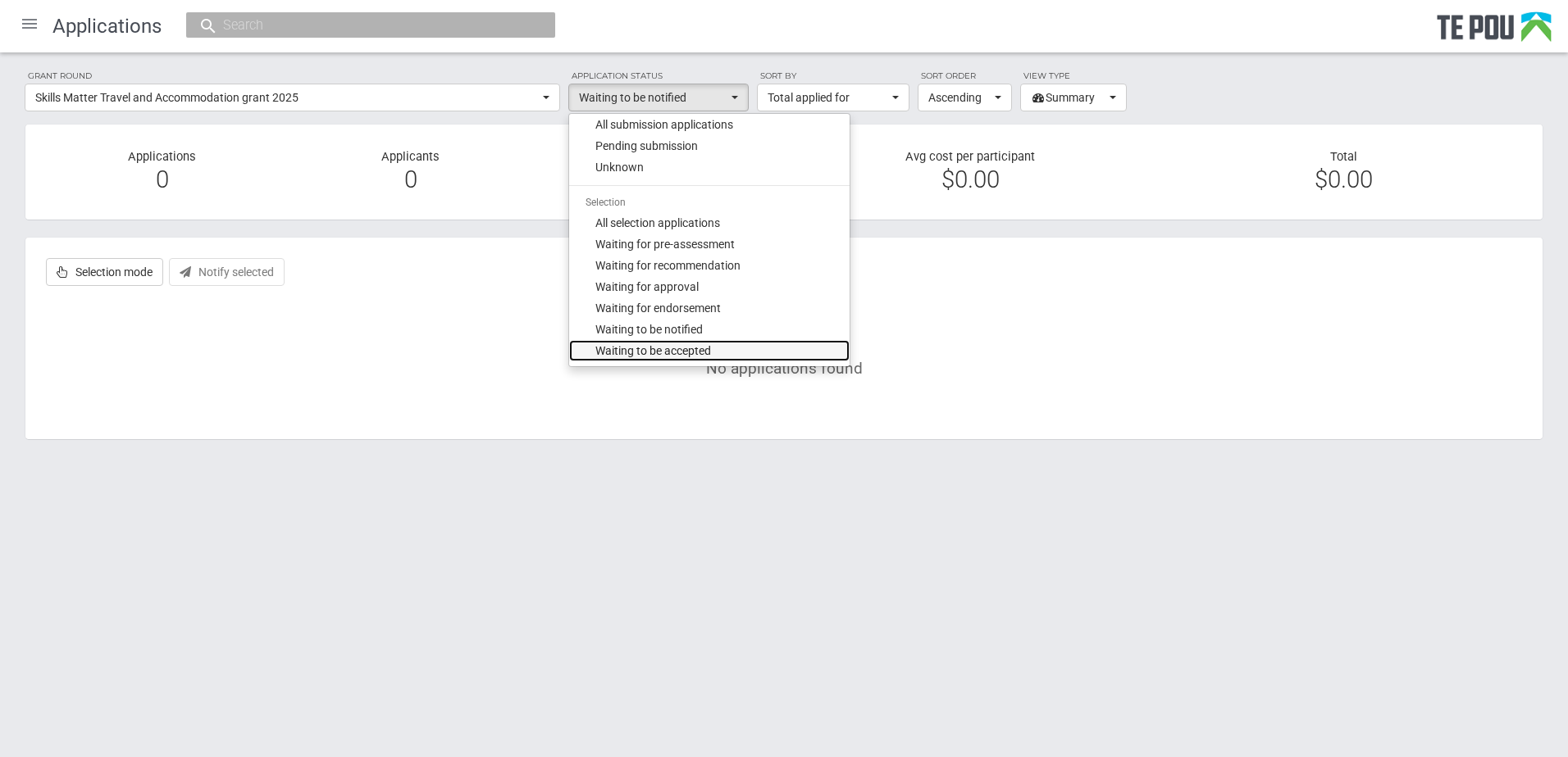
click at [694, 349] on span "Waiting to be accepted" at bounding box center [653, 350] width 115 height 16
select select "140"
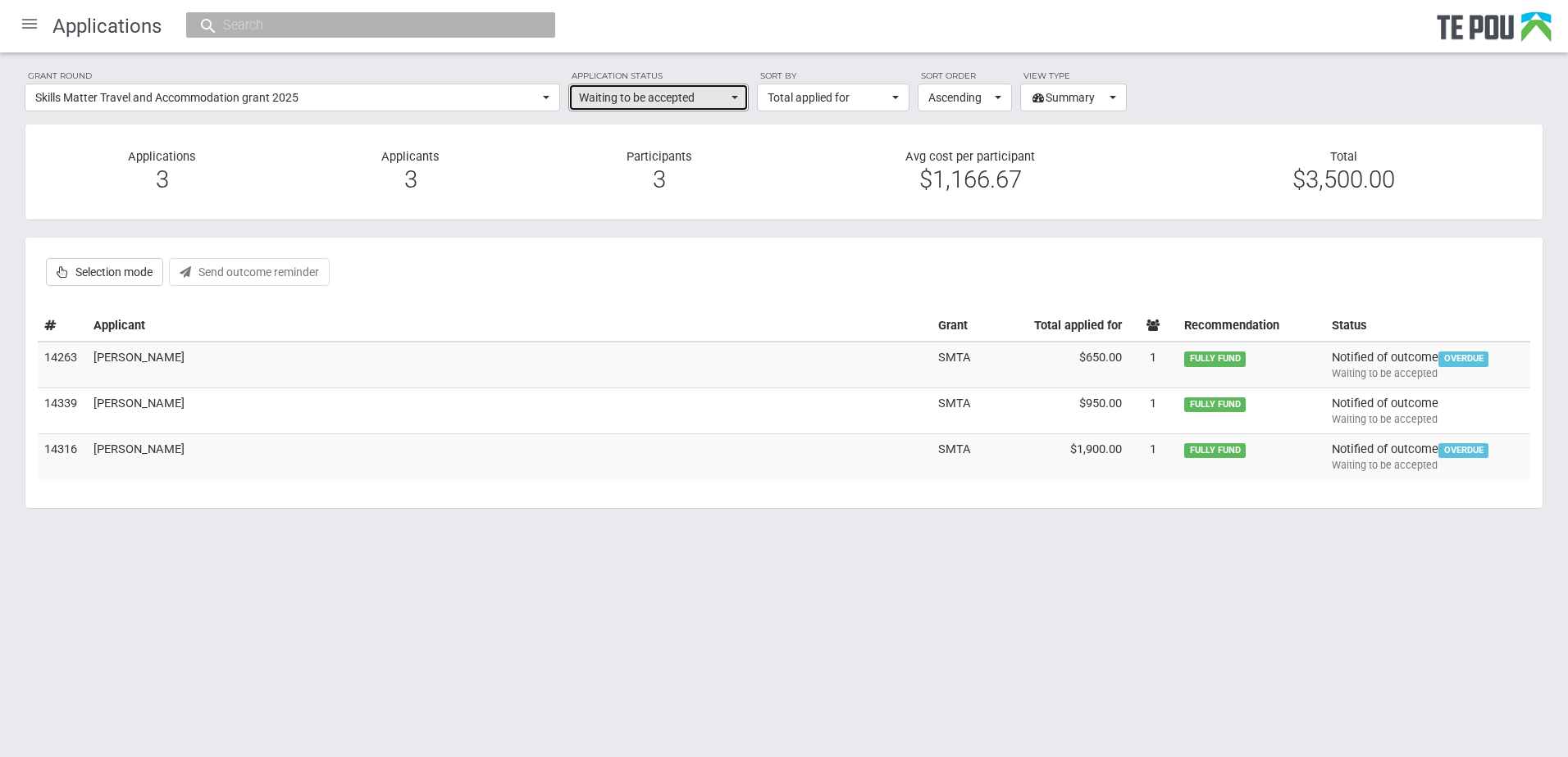
click at [732, 96] on span "button" at bounding box center [734, 97] width 7 height 3
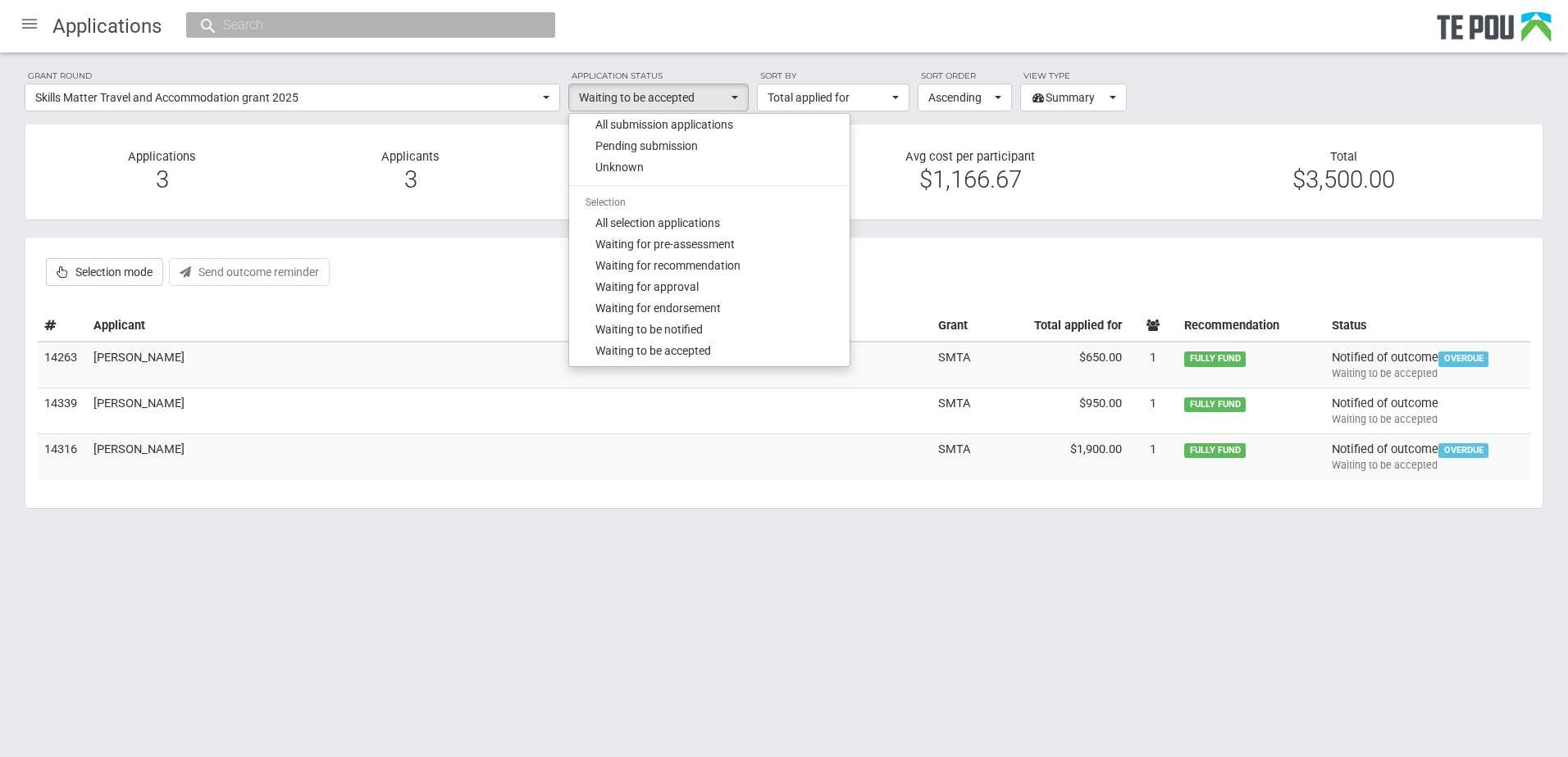
click at [413, 554] on body "Home Applications Grant rounds Applicants Organisations Individuals Moderation …" at bounding box center [784, 291] width 1568 height 583
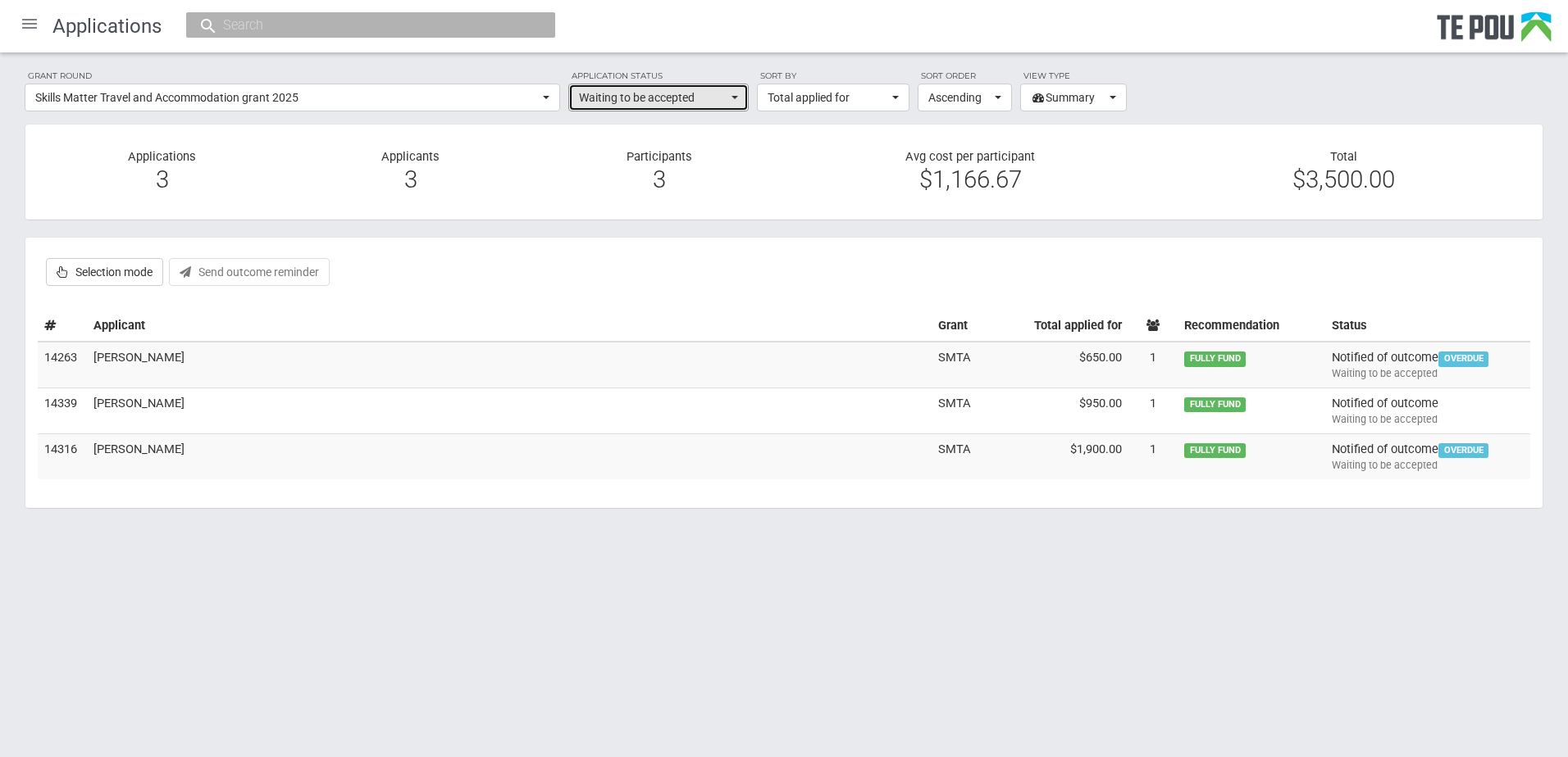
click at [736, 99] on span "button" at bounding box center [734, 97] width 7 height 3
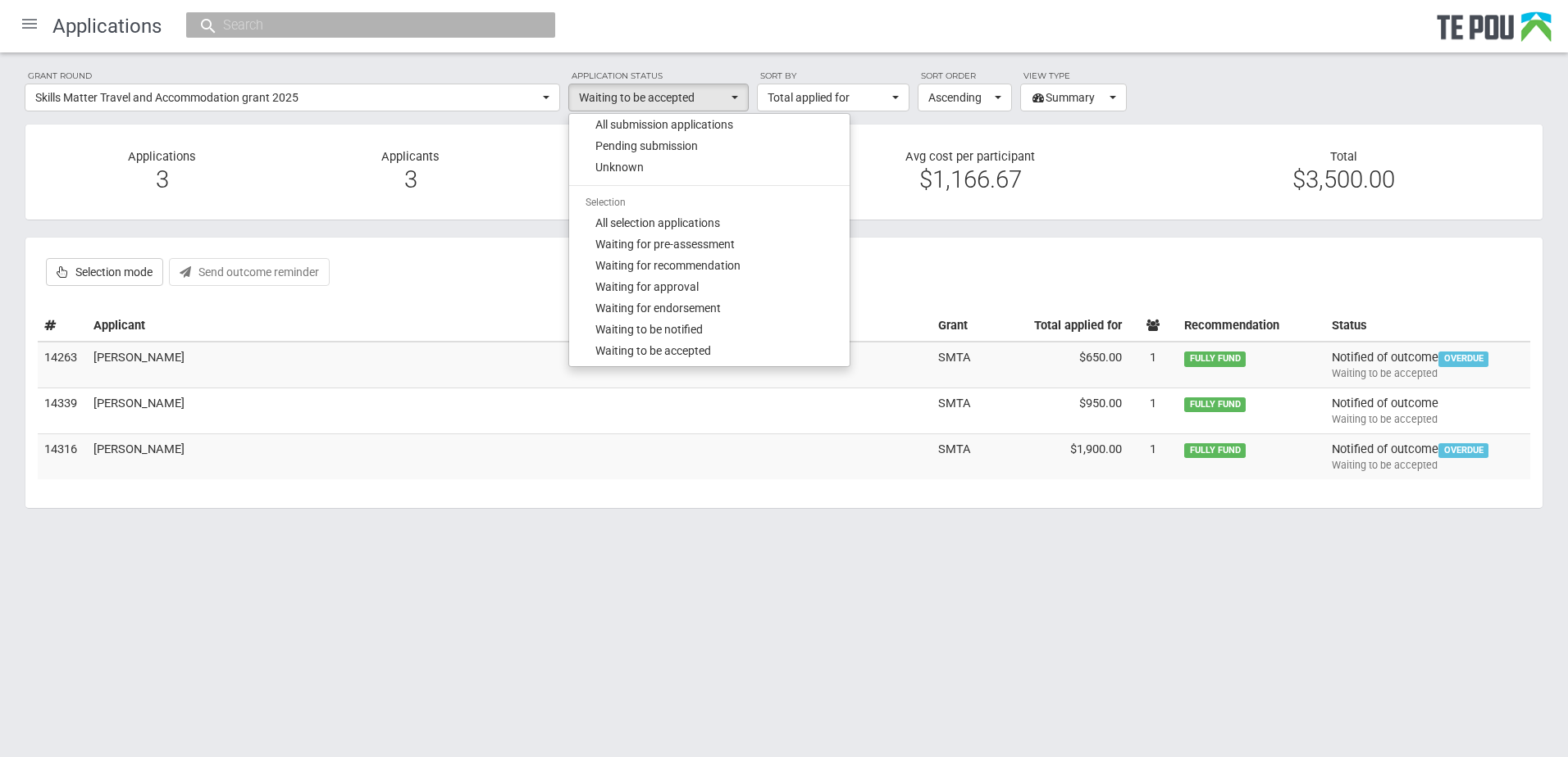
click at [458, 543] on body "Home Applications Grant rounds Applicants Organisations Individuals Moderation …" at bounding box center [784, 291] width 1568 height 583
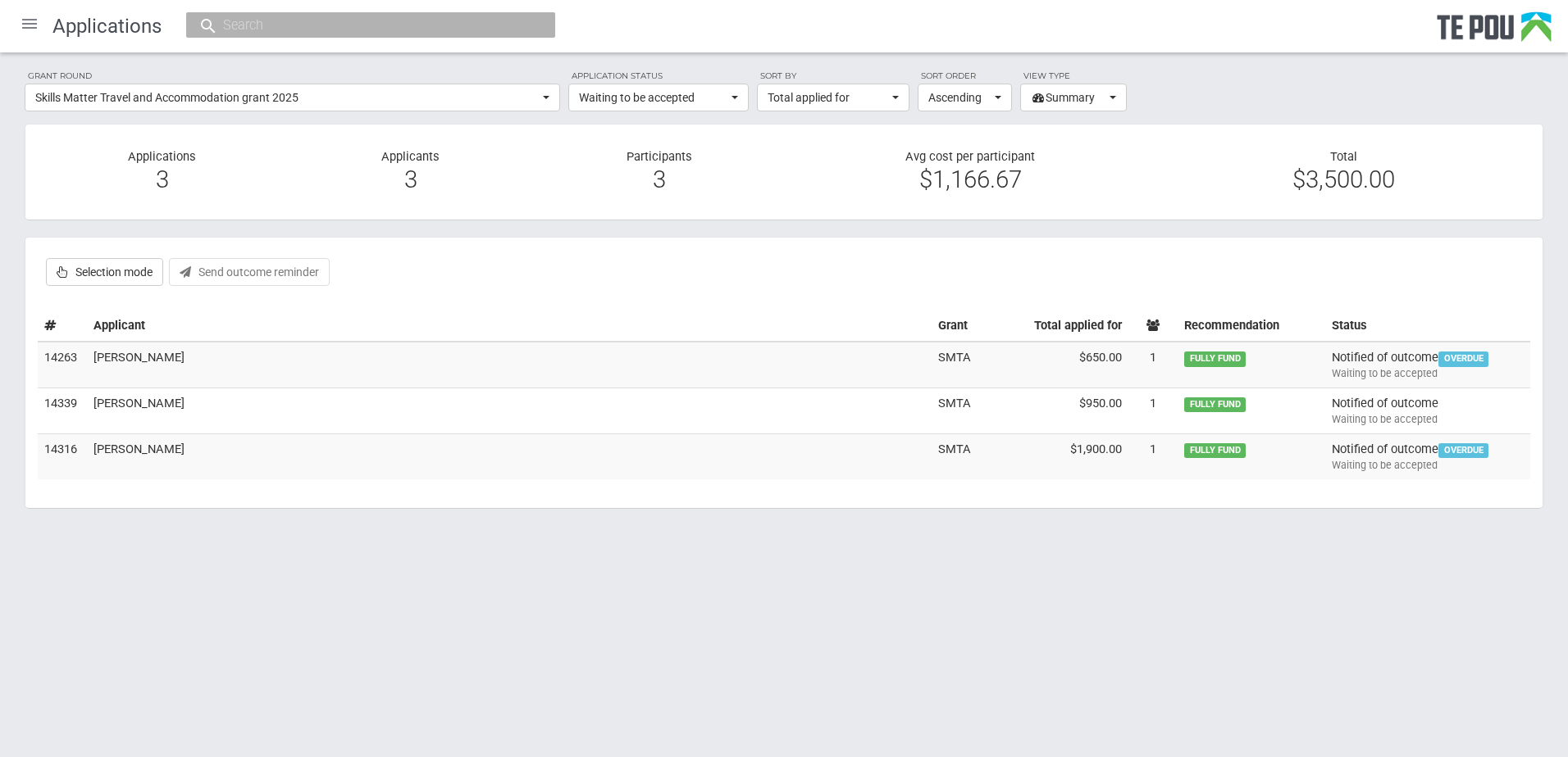
click at [309, 28] on input "text" at bounding box center [362, 25] width 289 height 17
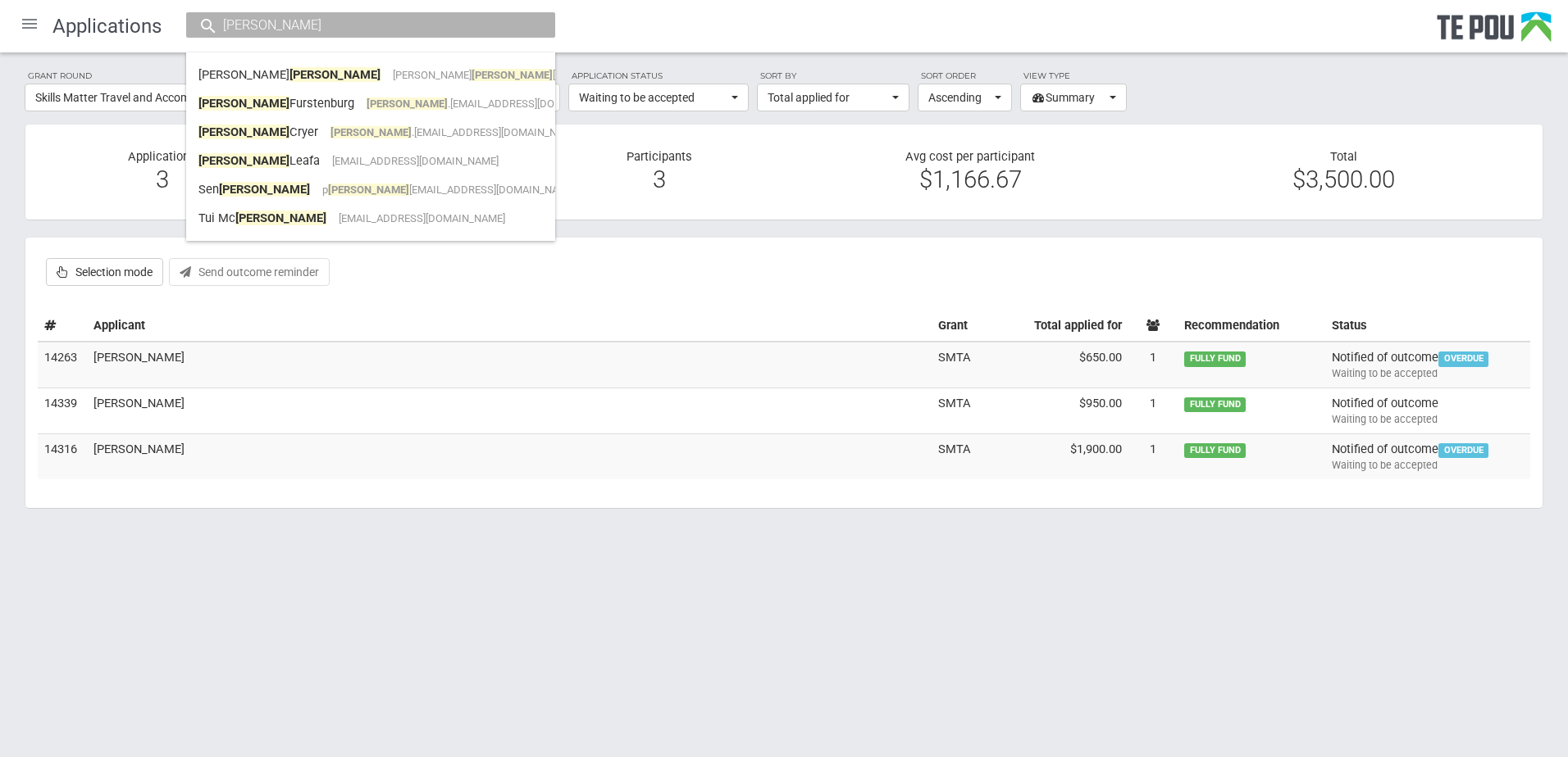
type input "George"
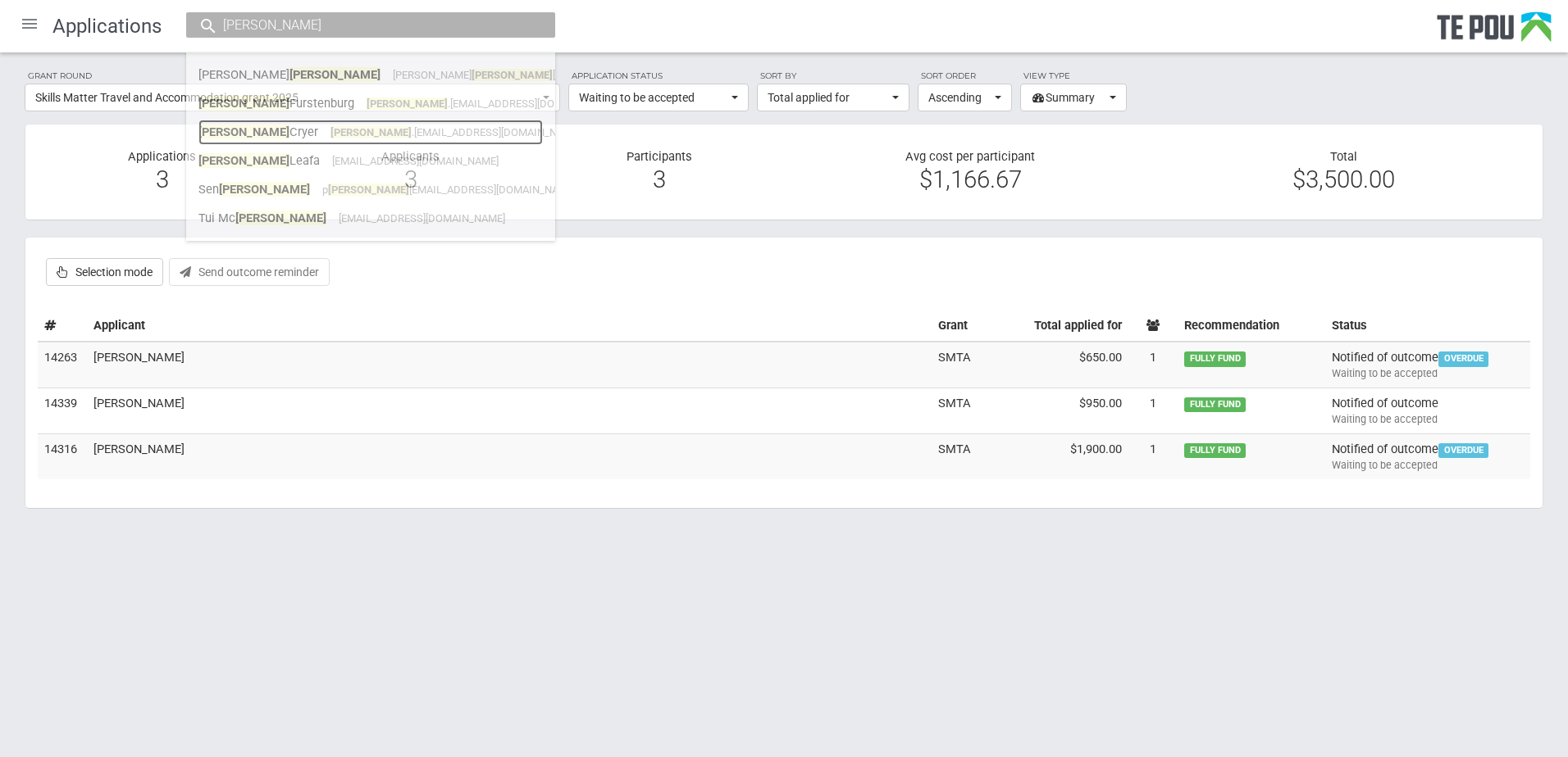
click at [276, 135] on link "George Cryer george .cryer@waitematadhb.govt.nz" at bounding box center [371, 133] width 345 height 25
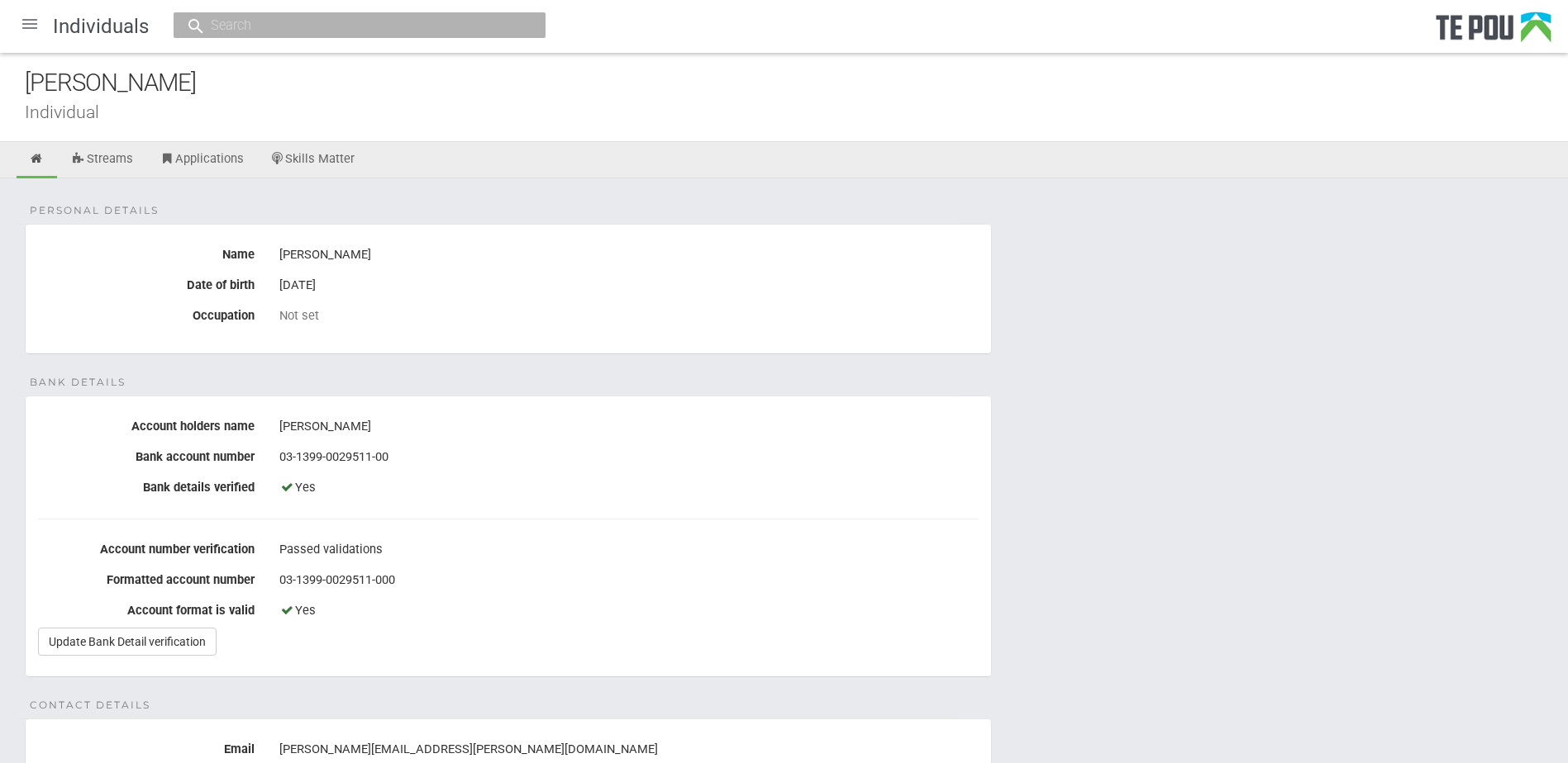
scroll to position [6, 0]
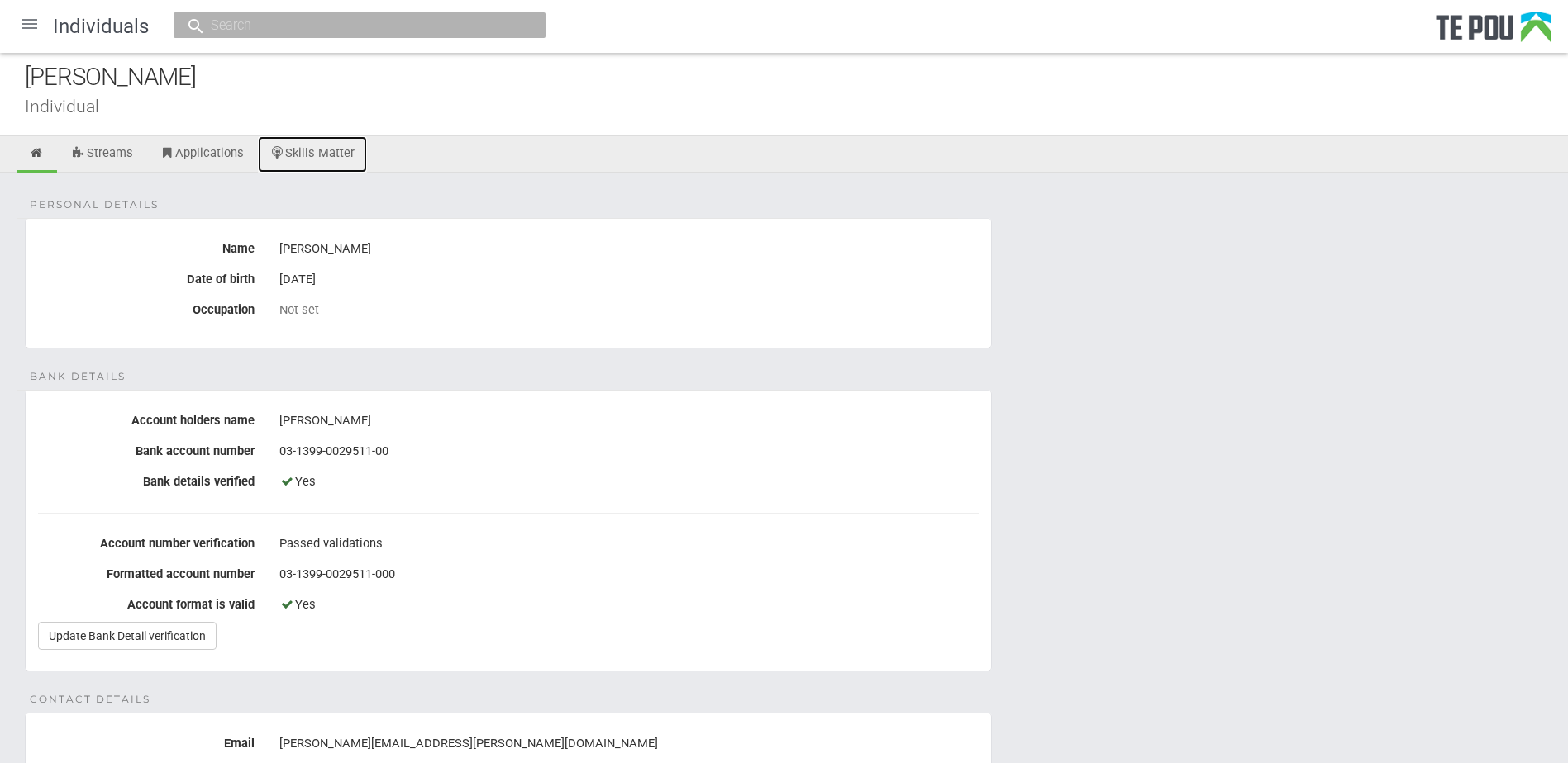
click at [310, 159] on link "Skills Matter" at bounding box center [312, 154] width 110 height 36
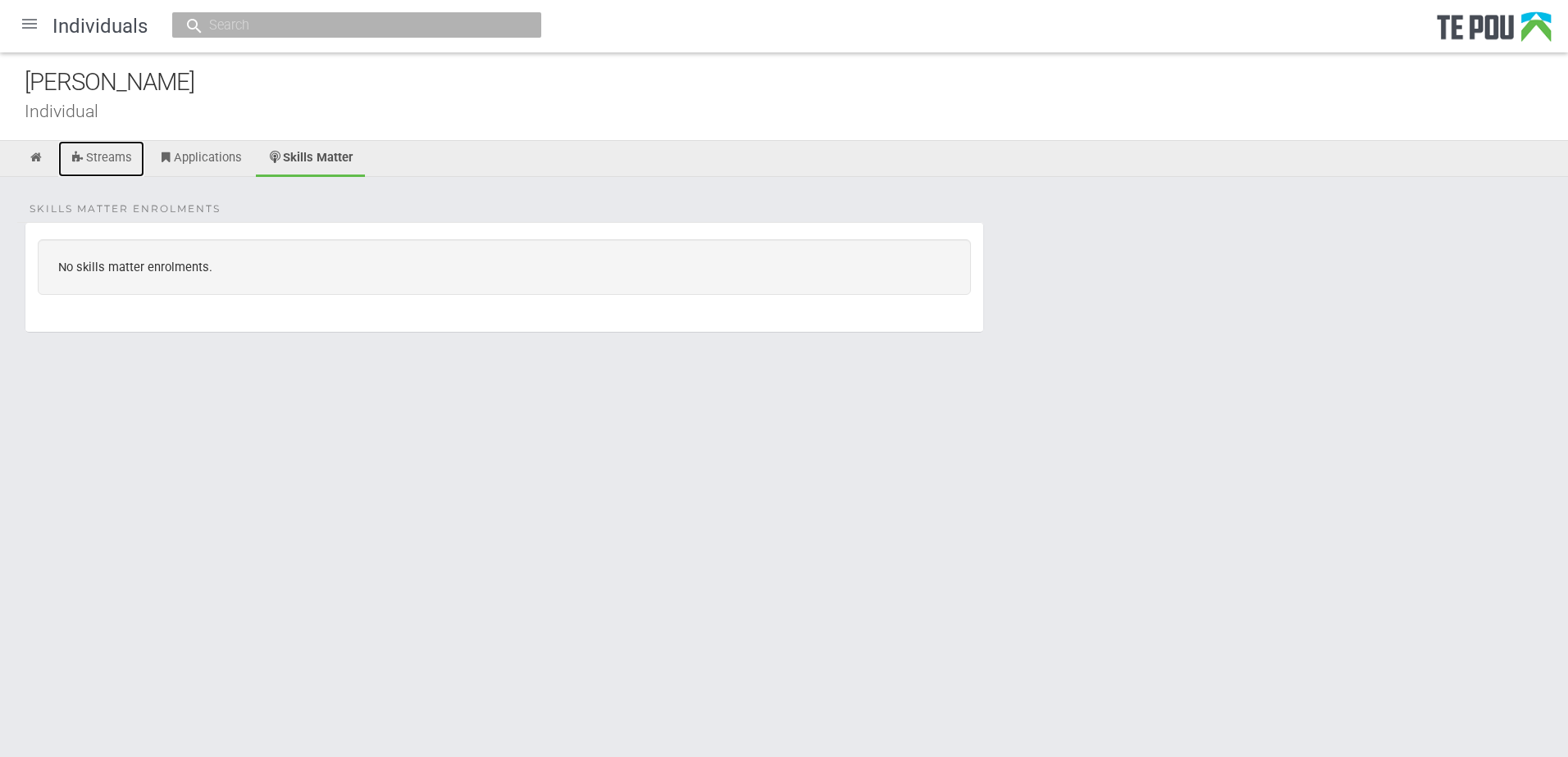
click at [105, 157] on link "Streams" at bounding box center [101, 159] width 86 height 36
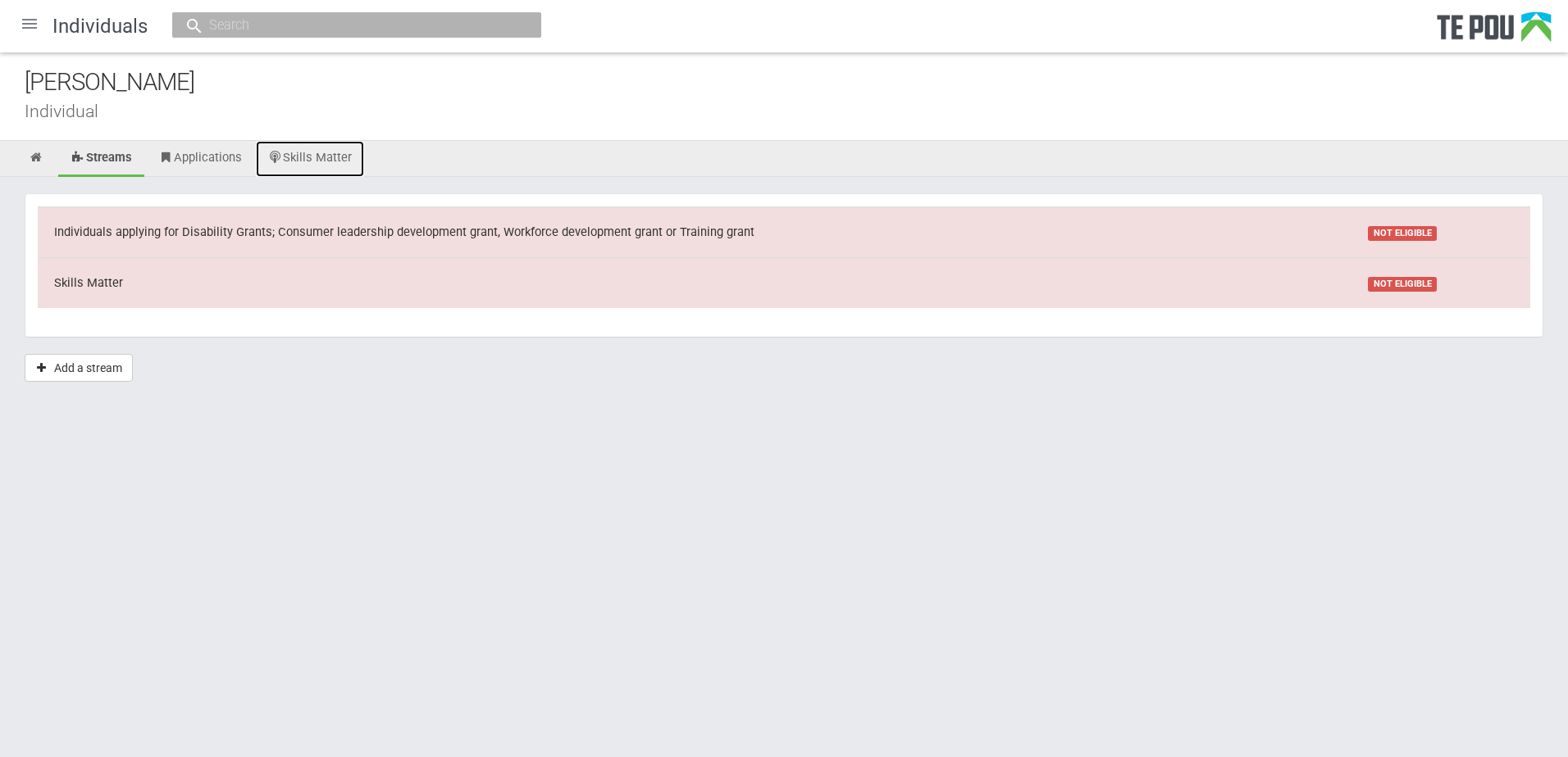
click at [318, 162] on link "Skills Matter" at bounding box center [310, 159] width 109 height 36
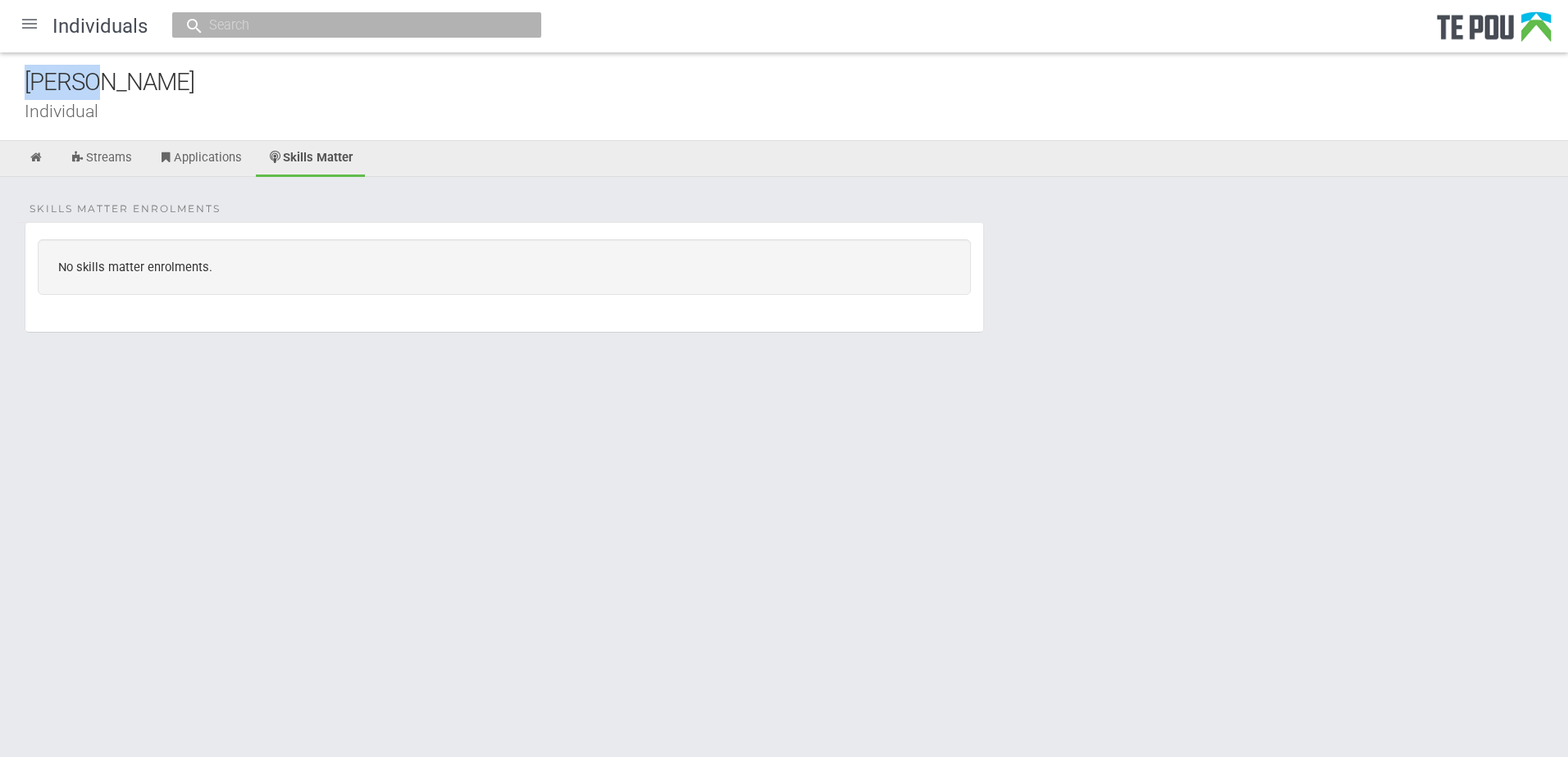
drag, startPoint x: 94, startPoint y: 79, endPoint x: 14, endPoint y: 69, distance: 80.6
click at [14, 69] on div "[PERSON_NAME] Individual" at bounding box center [784, 96] width 1568 height 88
copy div "[PERSON_NAME]"
click at [41, 146] on link at bounding box center [36, 159] width 40 height 36
click at [36, 21] on div at bounding box center [29, 23] width 40 height 40
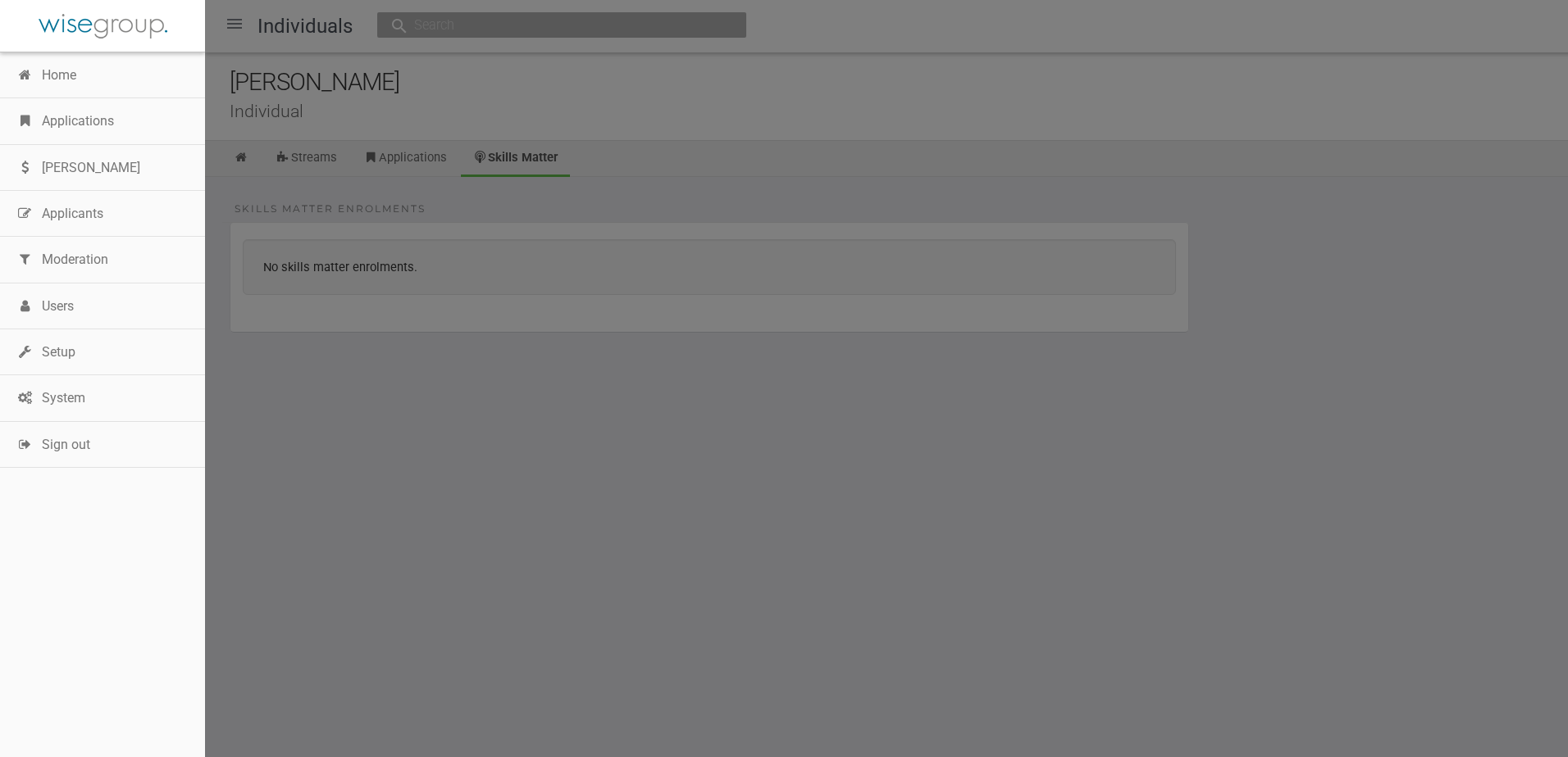
click at [72, 348] on link "Setup" at bounding box center [103, 351] width 205 height 45
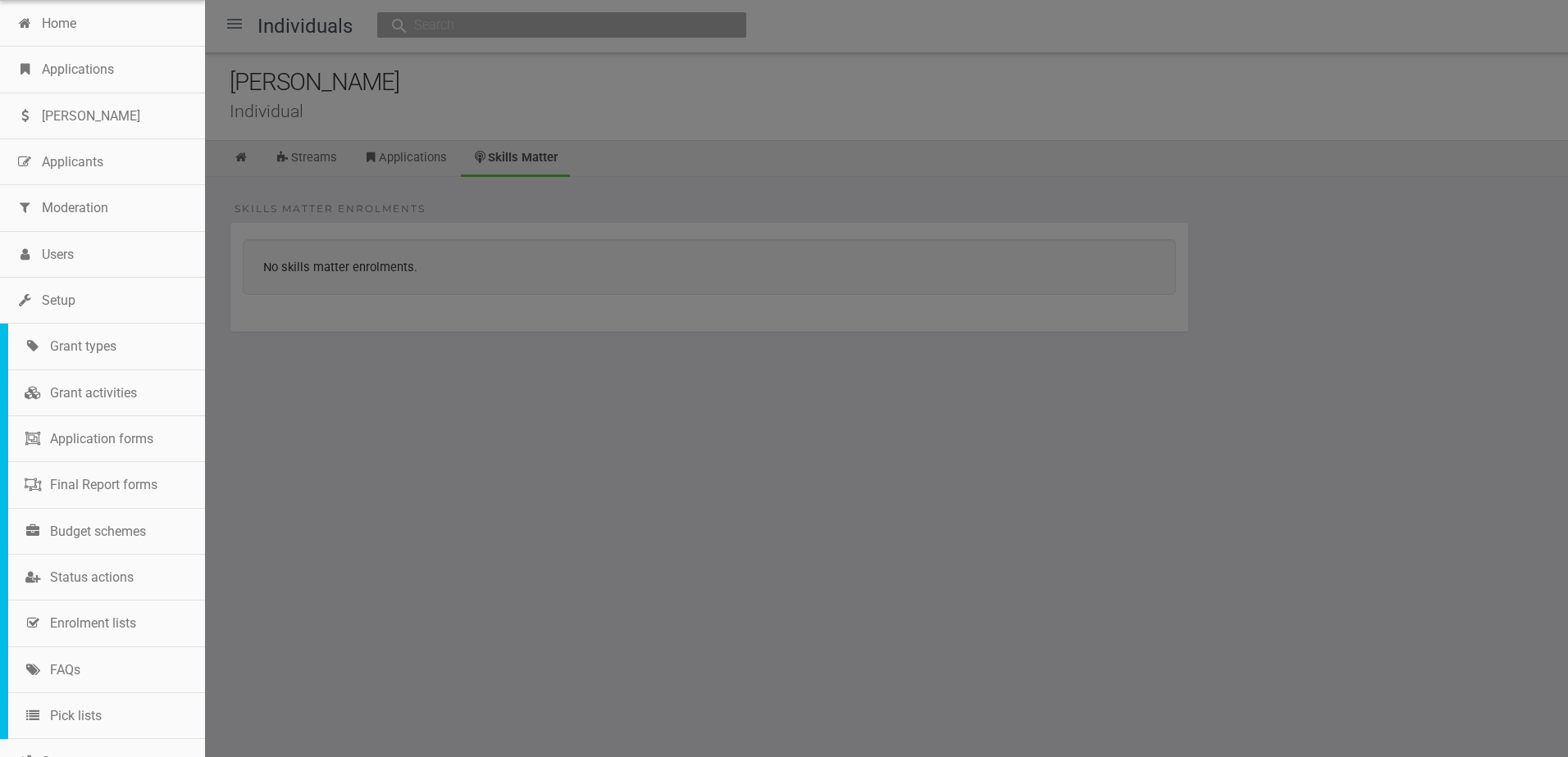
scroll to position [52, 0]
click at [125, 628] on link "Enrolment lists" at bounding box center [106, 622] width 197 height 45
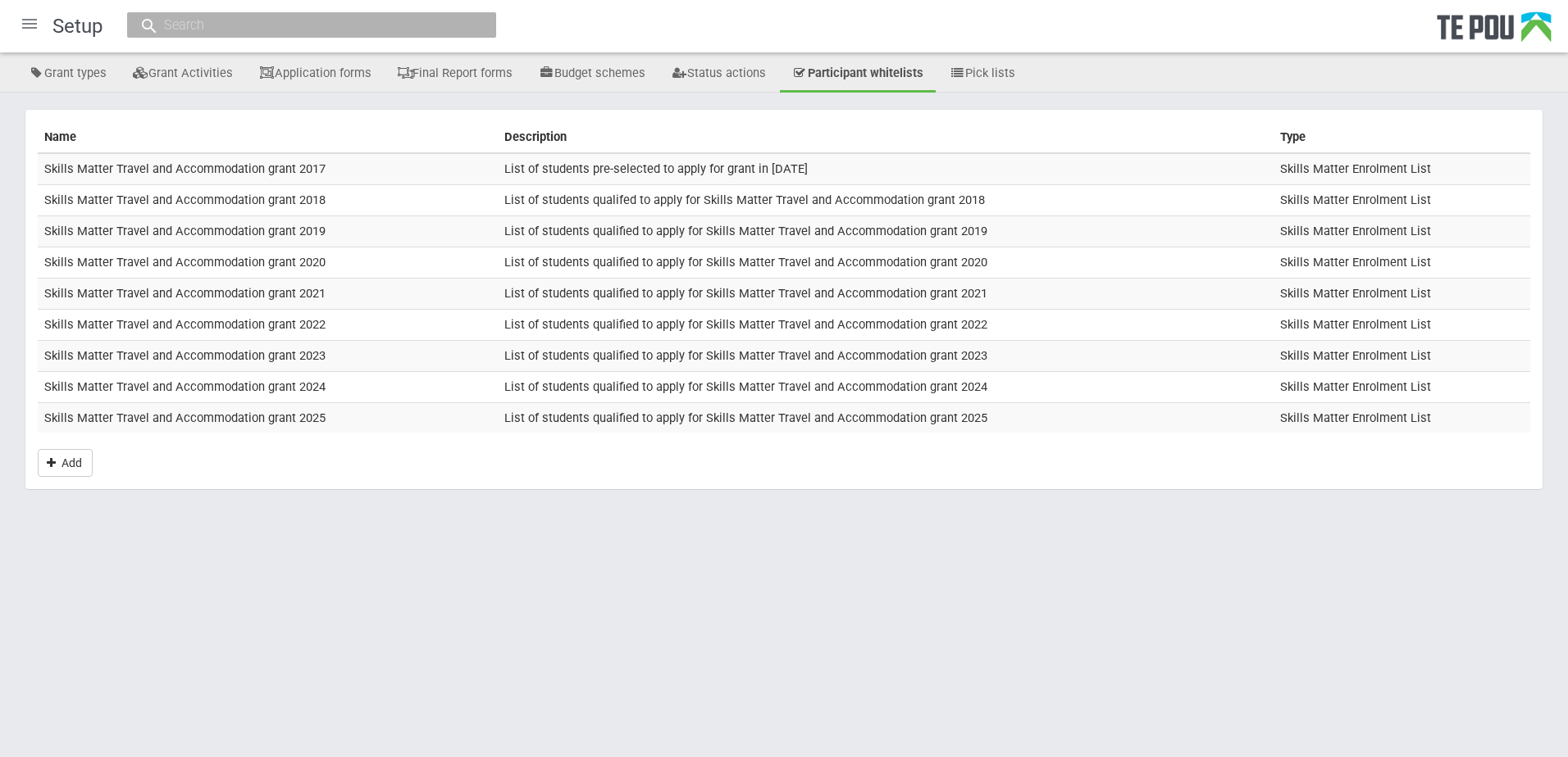
click at [269, 414] on td "Skills Matter Travel and Accommodation grant 2025" at bounding box center [267, 417] width 460 height 30
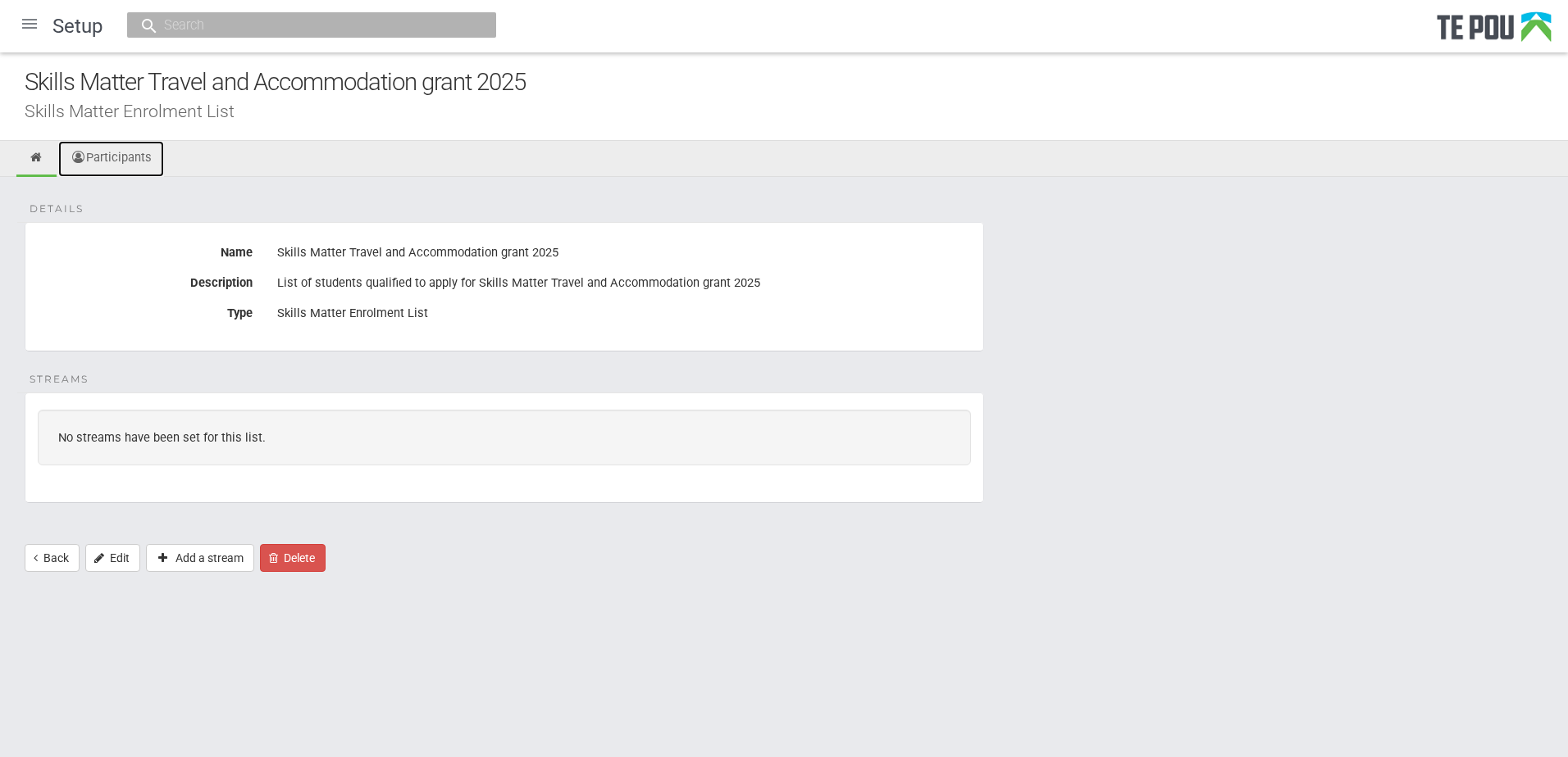
click at [116, 168] on link "Participants" at bounding box center [110, 159] width 106 height 36
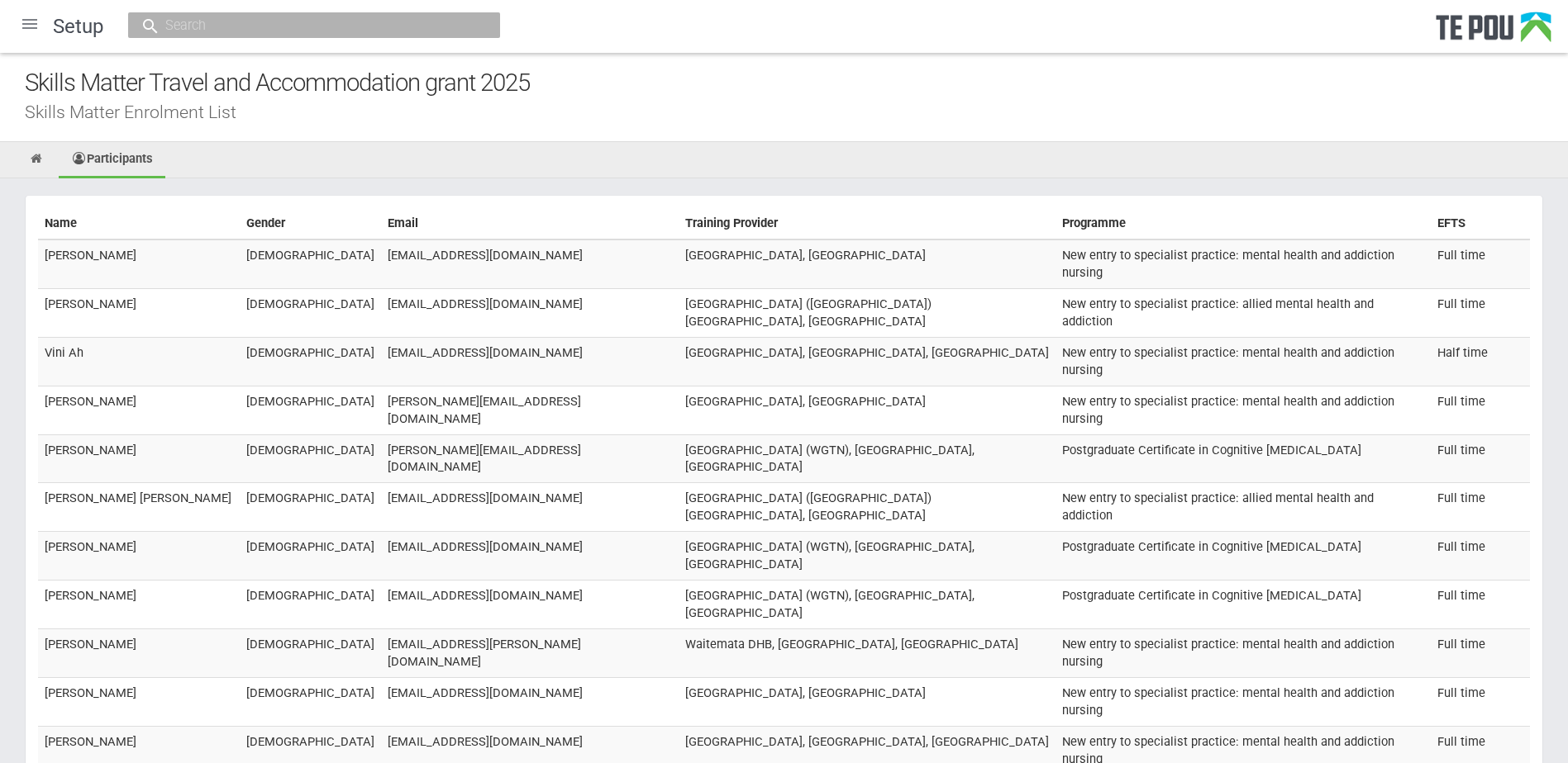
scroll to position [2791, 0]
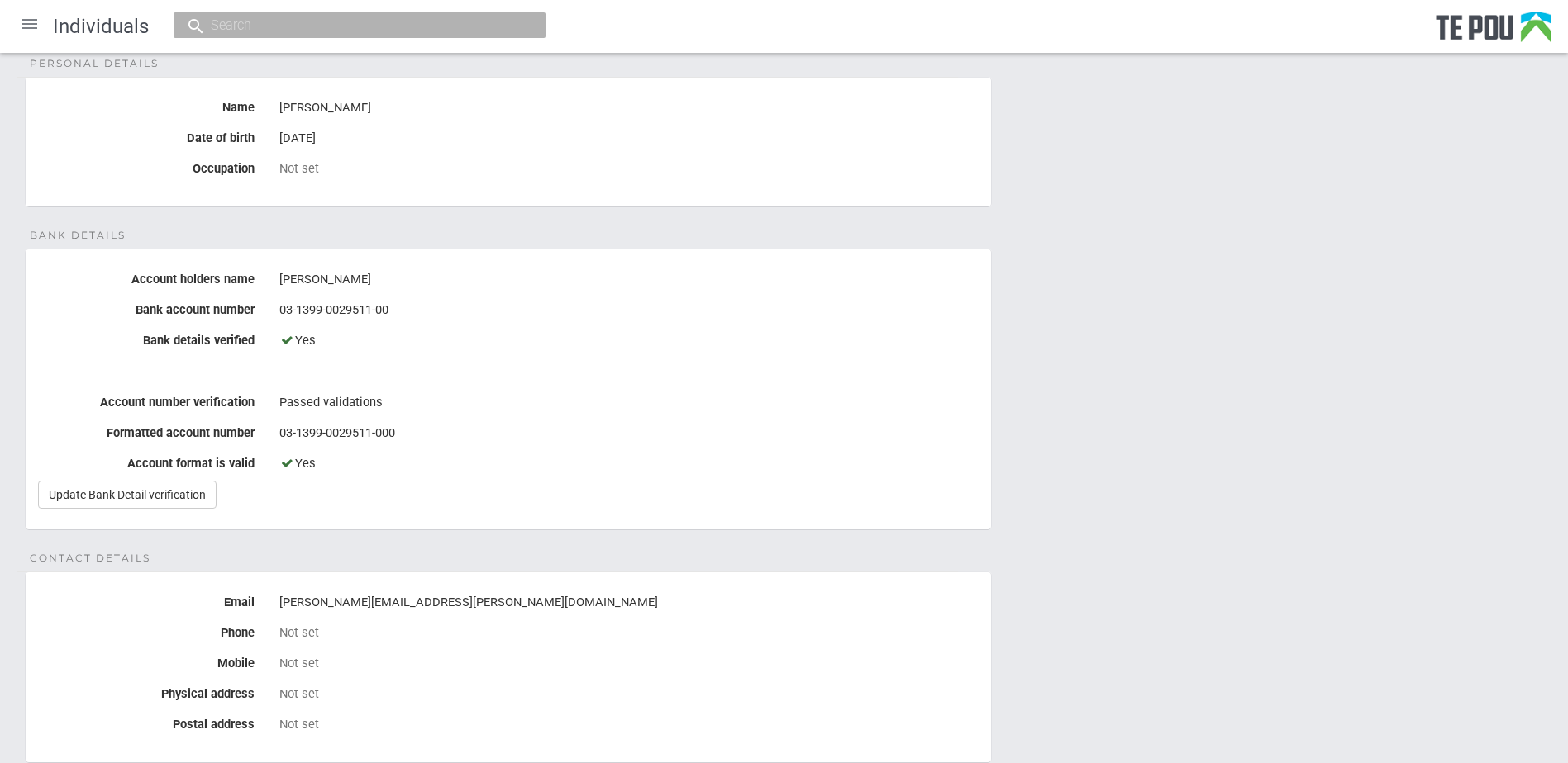
scroll to position [148, 0]
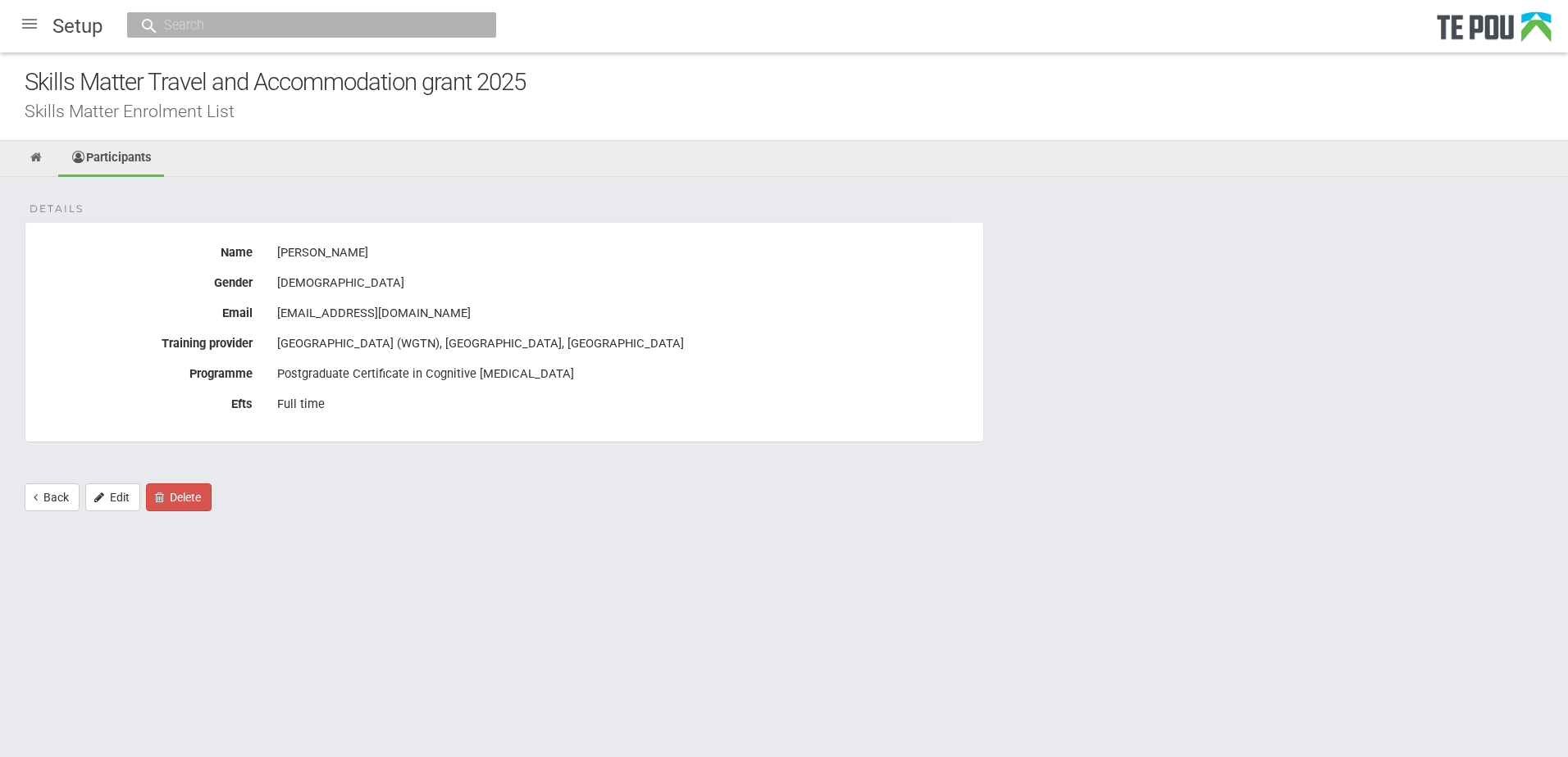
click at [458, 372] on div "Postgraduate Certificate in Cognitive [MEDICAL_DATA]" at bounding box center [624, 375] width 693 height 28
click at [429, 310] on div "[EMAIL_ADDRESS][DOMAIN_NAME]" at bounding box center [624, 314] width 693 height 28
drag, startPoint x: 427, startPoint y: 313, endPoint x: 277, endPoint y: 309, distance: 150.1
click at [277, 309] on div "[EMAIL_ADDRESS][DOMAIN_NAME]" at bounding box center [624, 314] width 693 height 28
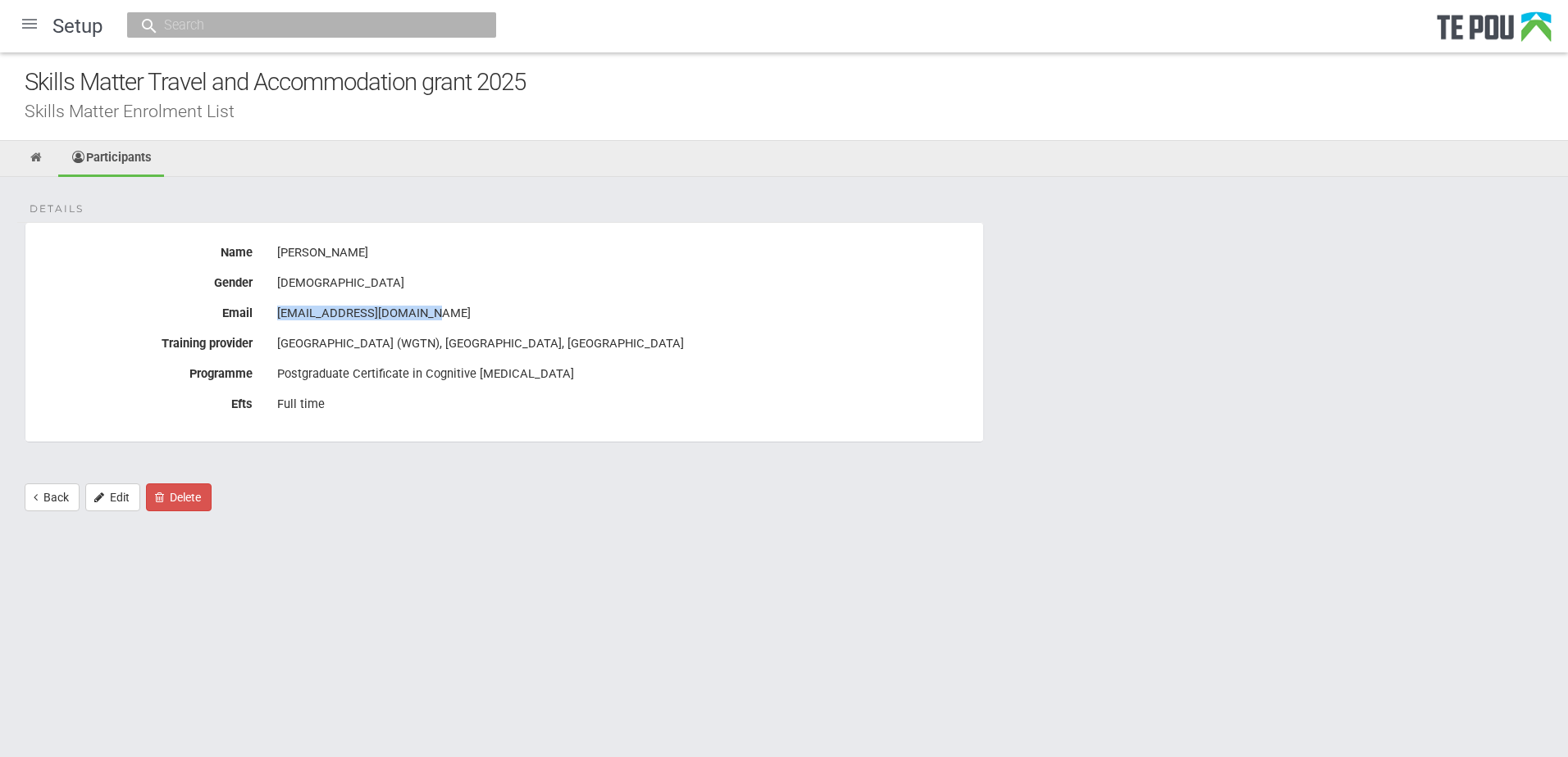
drag, startPoint x: 277, startPoint y: 309, endPoint x: 289, endPoint y: 318, distance: 15.0
copy div "[EMAIL_ADDRESS][DOMAIN_NAME]"
